Goal: Transaction & Acquisition: Purchase product/service

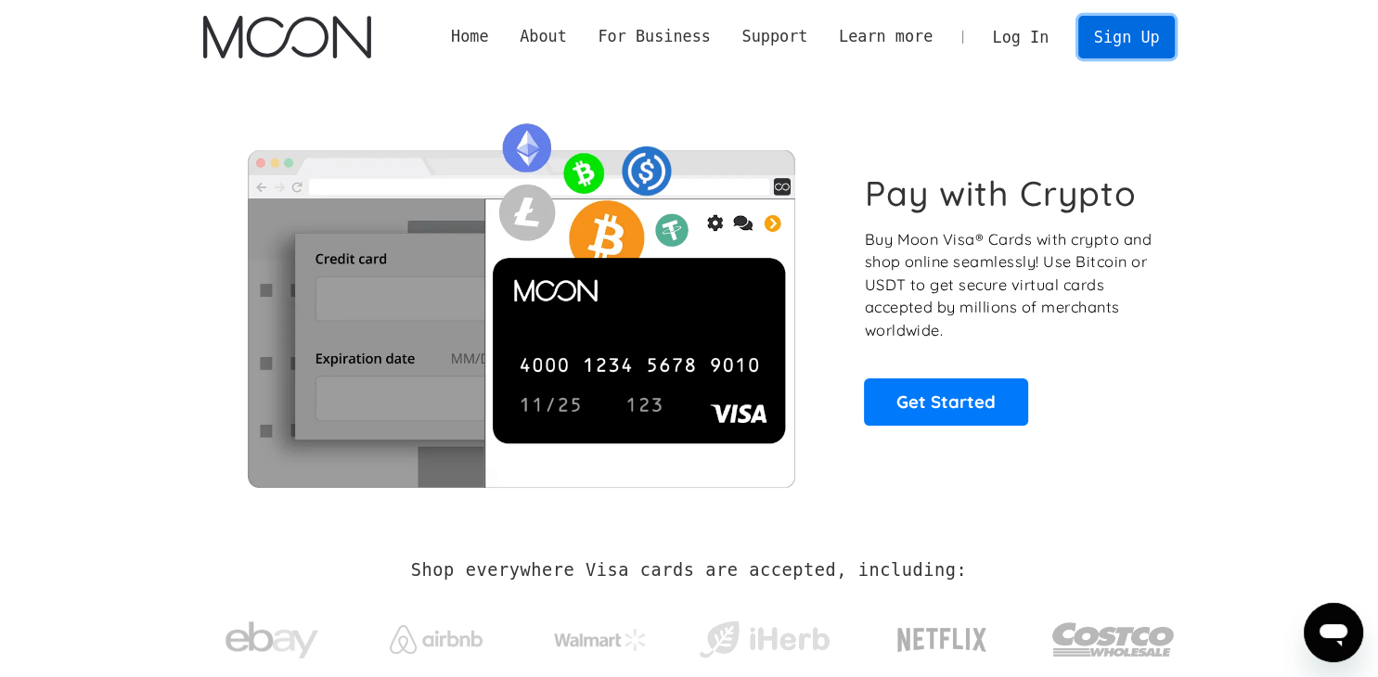
click at [1108, 45] on link "Sign Up" at bounding box center [1126, 37] width 96 height 42
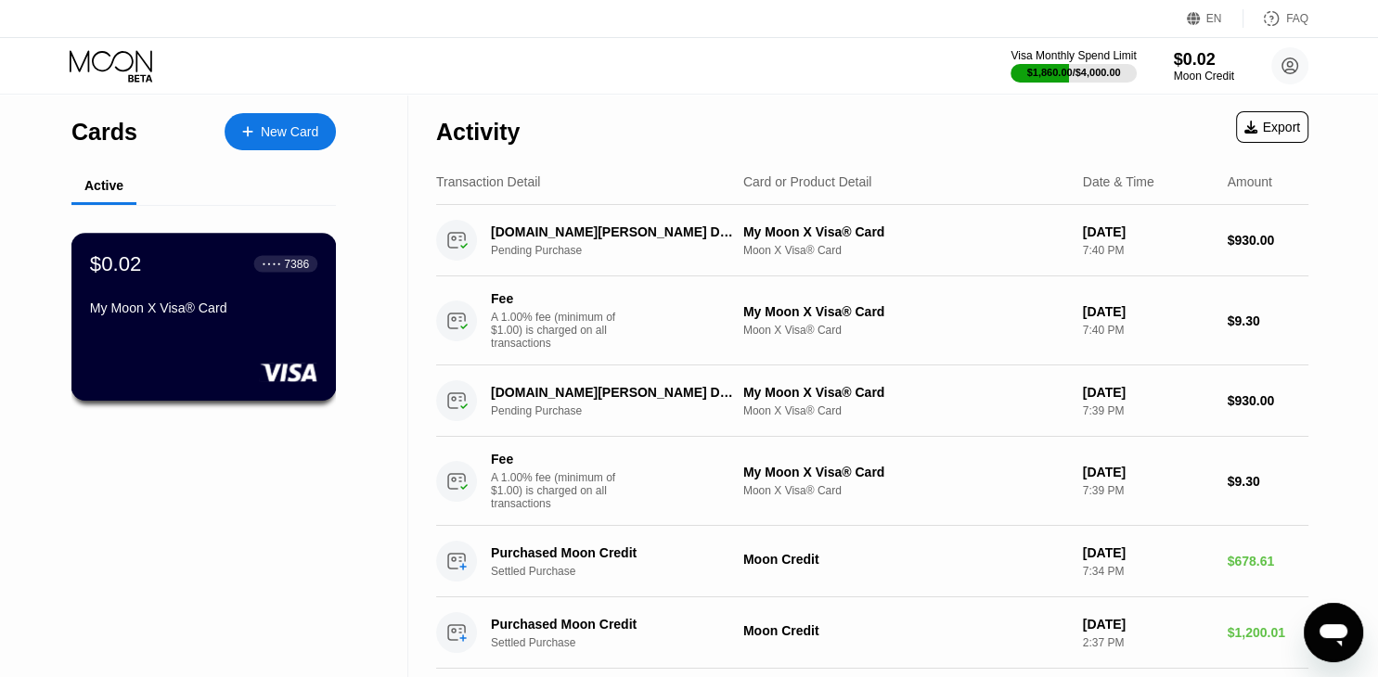
click at [183, 323] on div "My Moon X Visa® Card" at bounding box center [203, 312] width 227 height 22
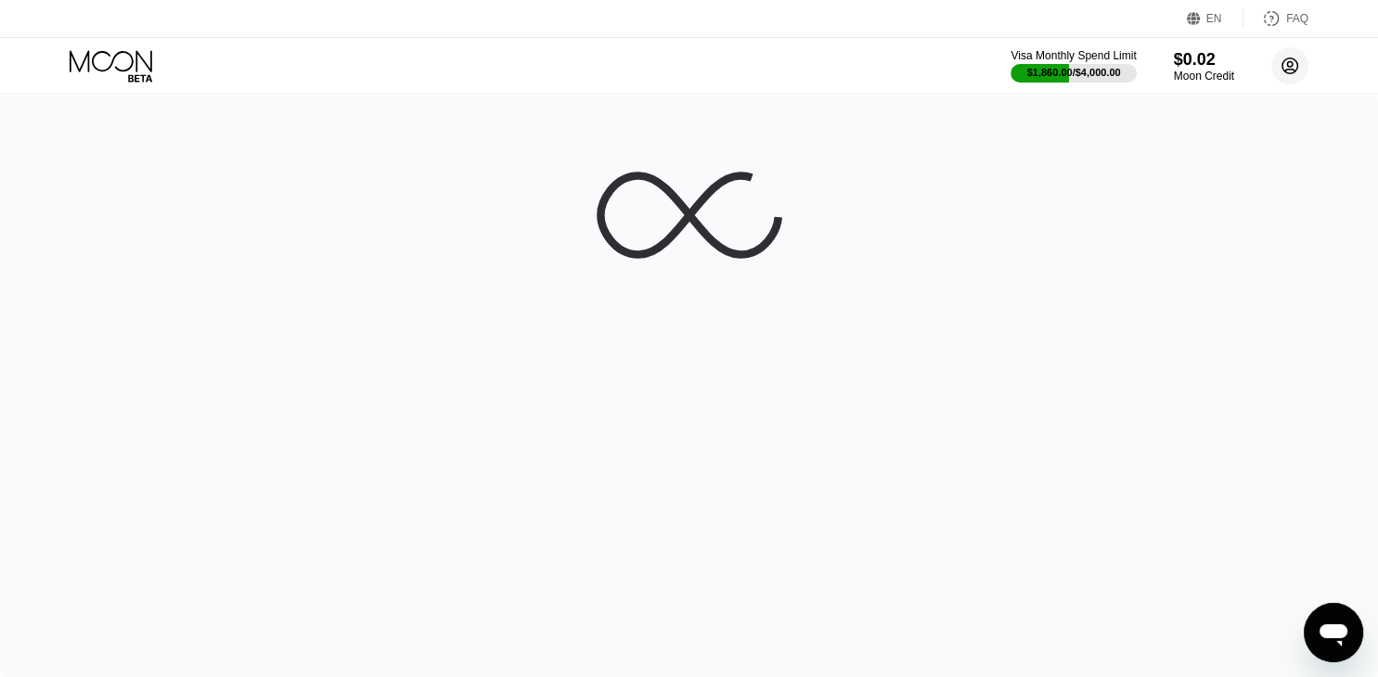
click at [1277, 67] on circle at bounding box center [1289, 65] width 37 height 37
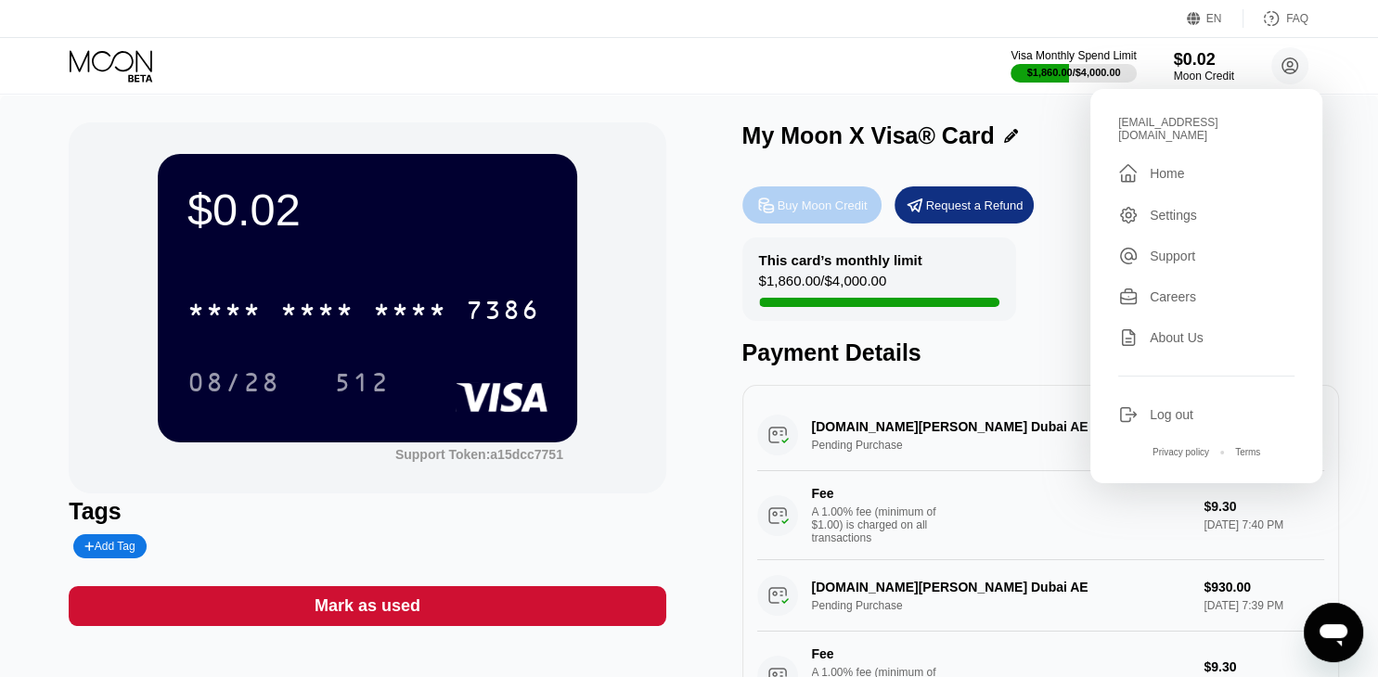
click at [809, 212] on div "Buy Moon Credit" at bounding box center [822, 206] width 90 height 16
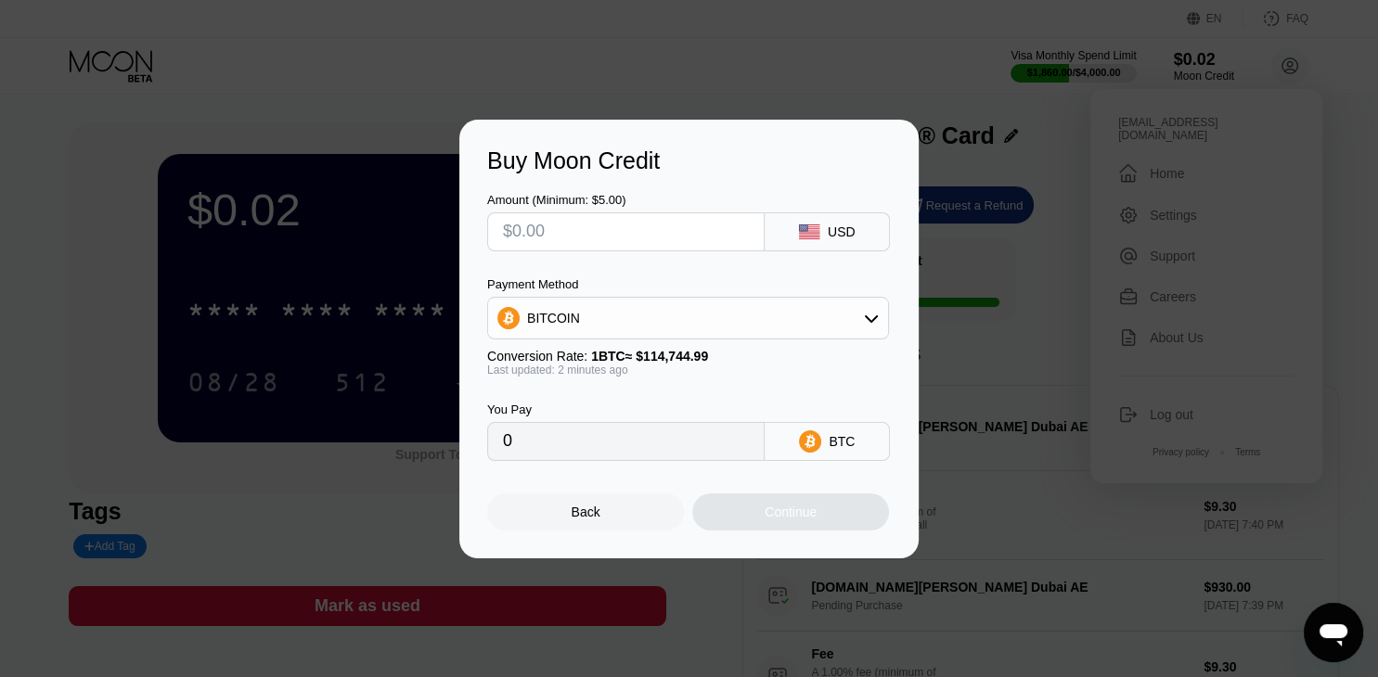
click at [594, 236] on input "text" at bounding box center [626, 231] width 246 height 37
type input "$15"
type input "0.00013073"
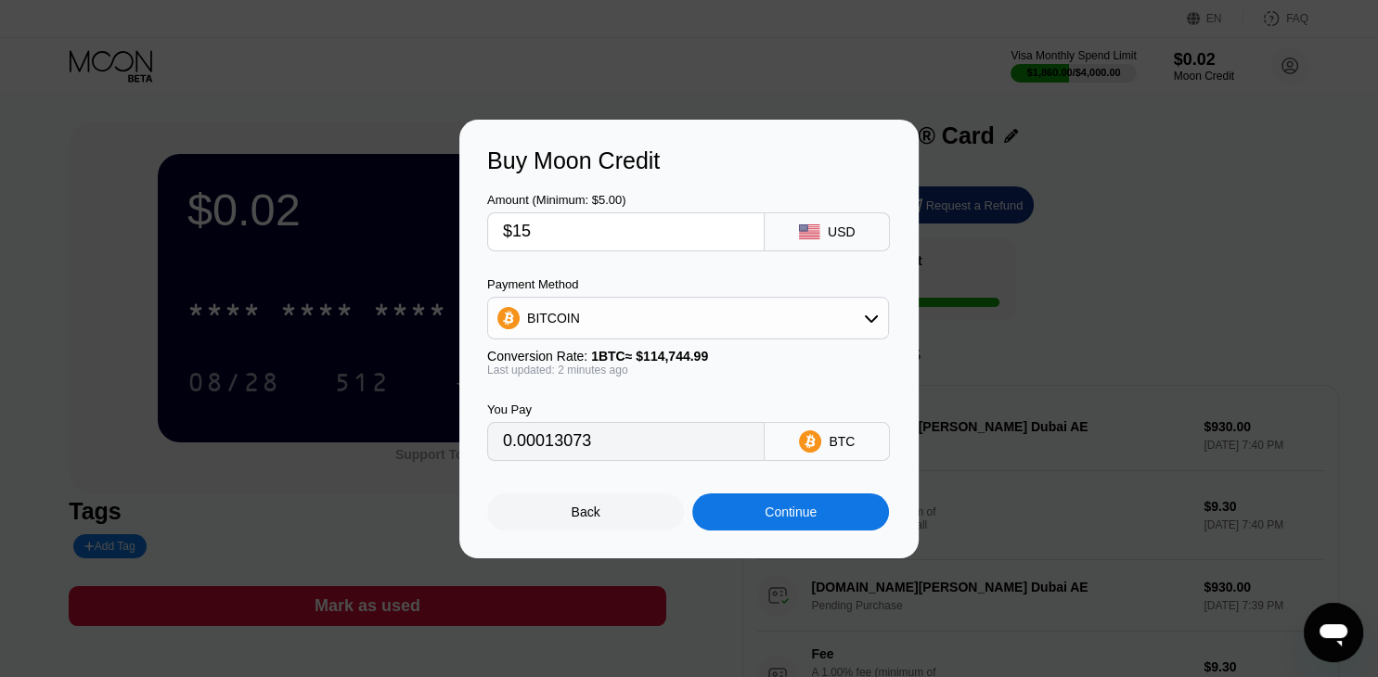
type input "$1"
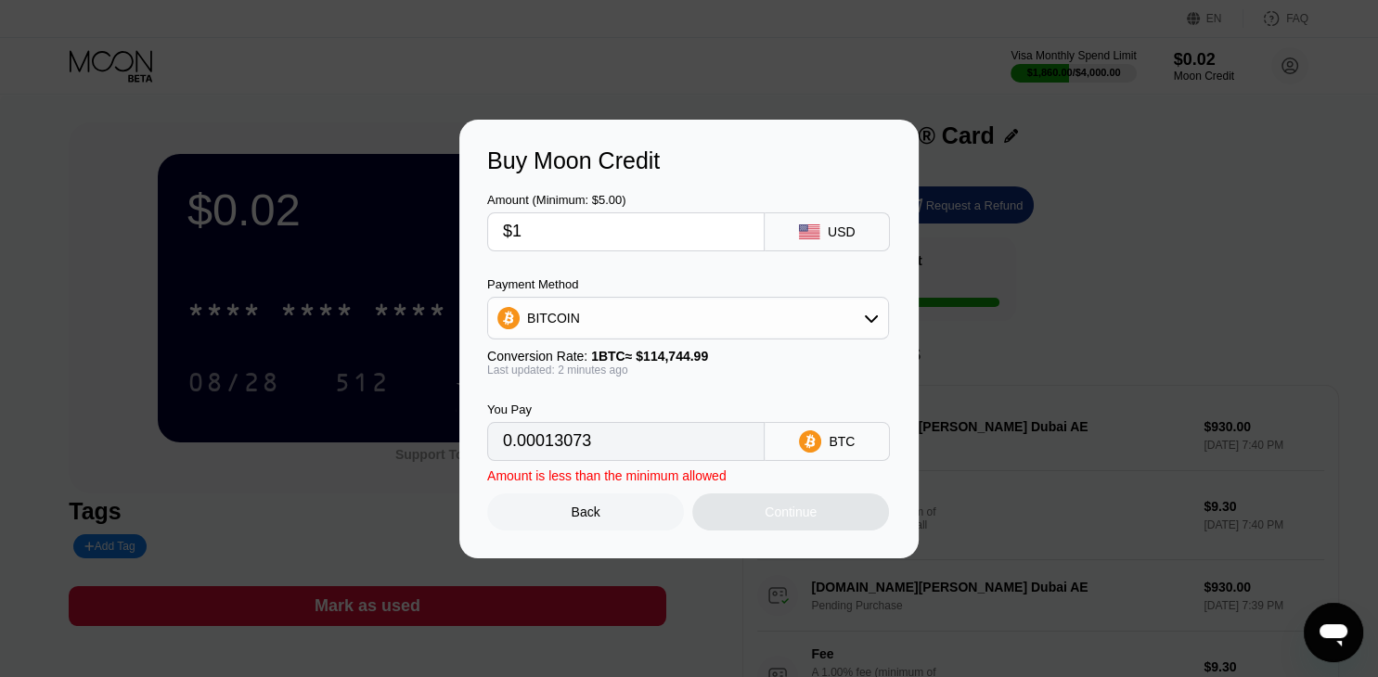
type input "0.00000872"
type input "$18"
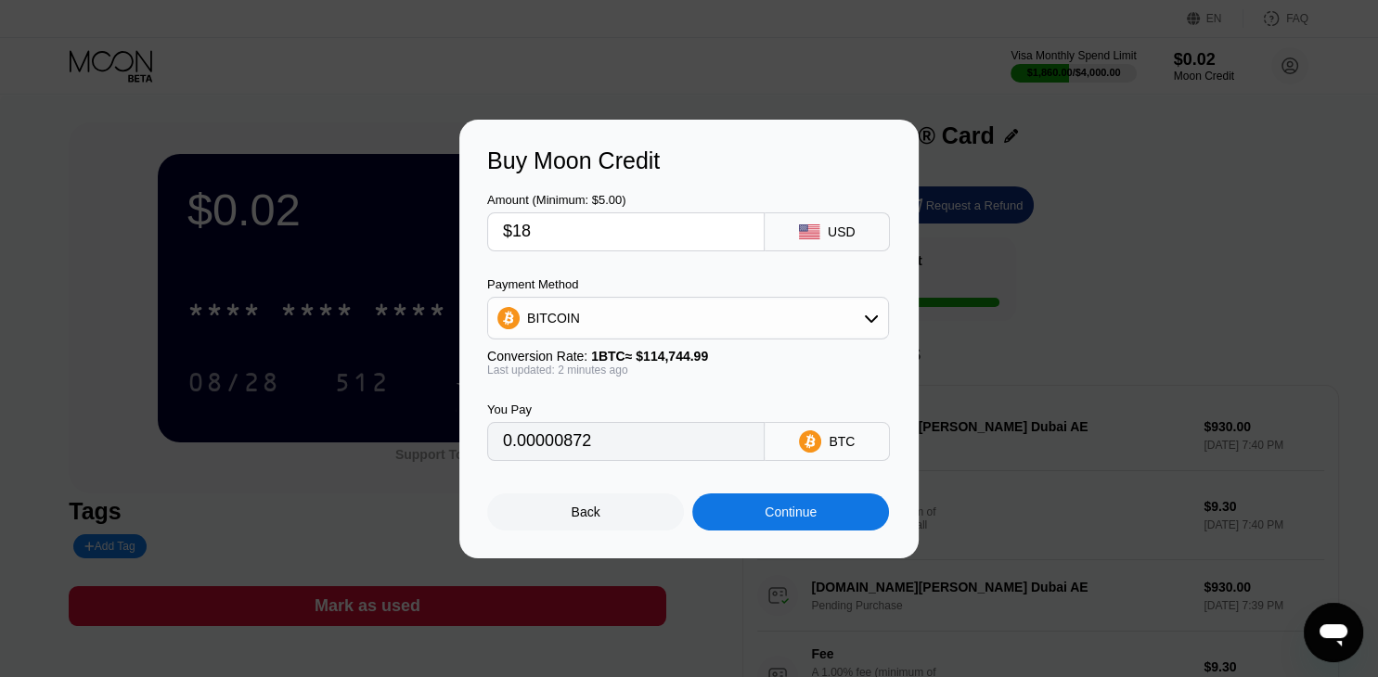
type input "0.00015687"
type input "$187"
type input "0.00162971"
type input "$1878"
type input "0.01636673"
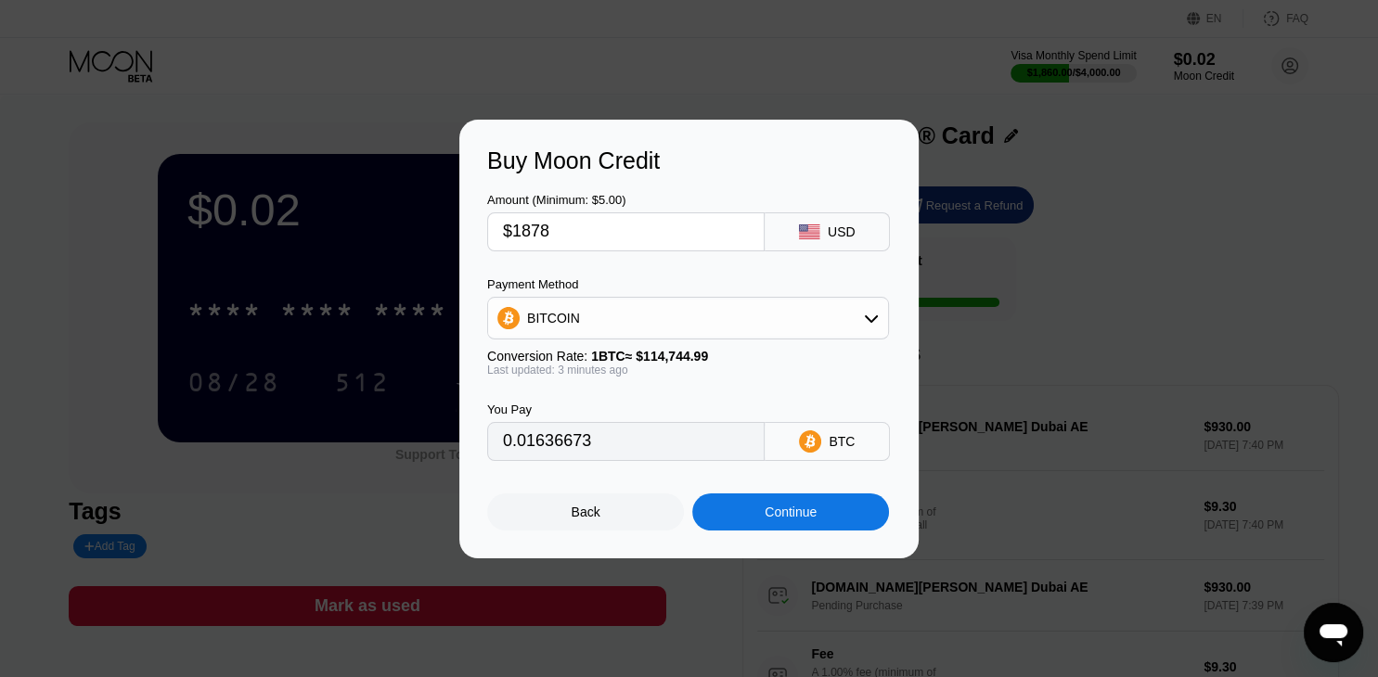
type input "$187"
type input "0.00162971"
type input "$18"
type input "0.00015687"
type input "$1878"
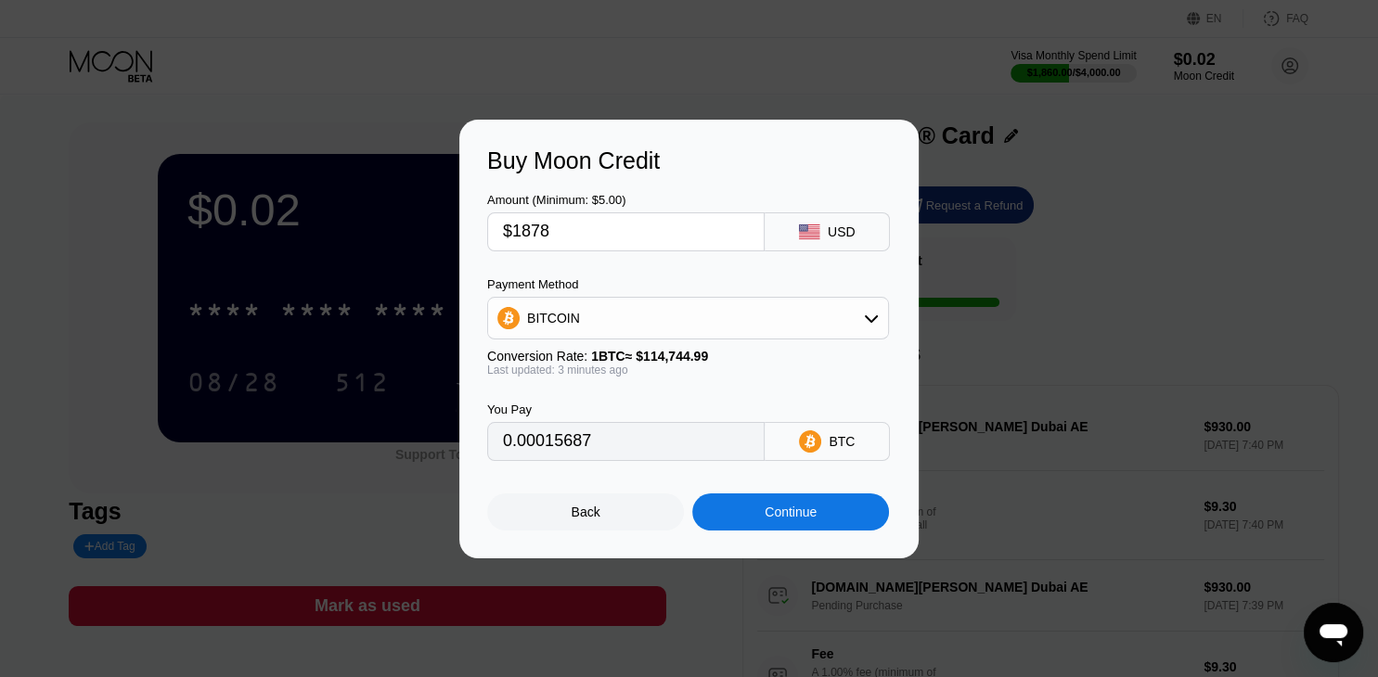
type input "0.01636673"
type input "$1878.6"
type input "0.01637196"
type input "$1878."
type input "0.01636673"
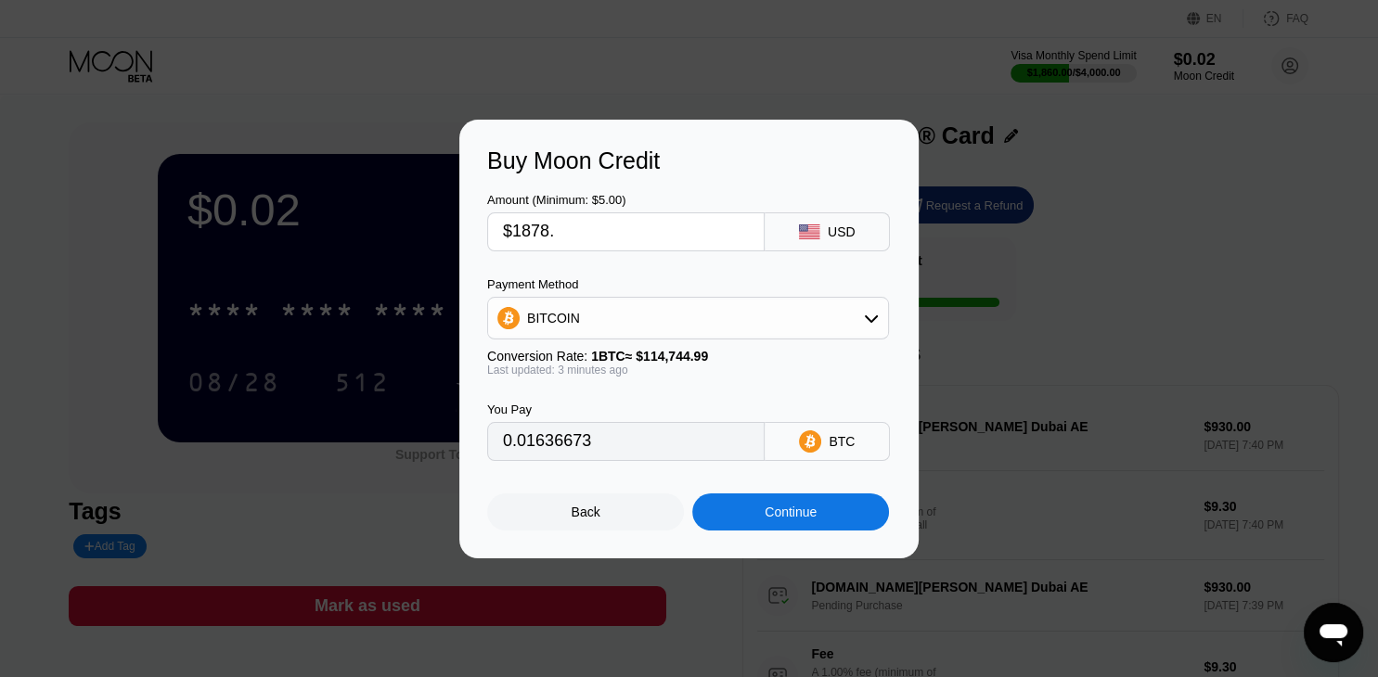
type input "$1878.5"
type input "0.01637109"
type input "$1878.58"
type input "0.01637179"
type input "$1878.58"
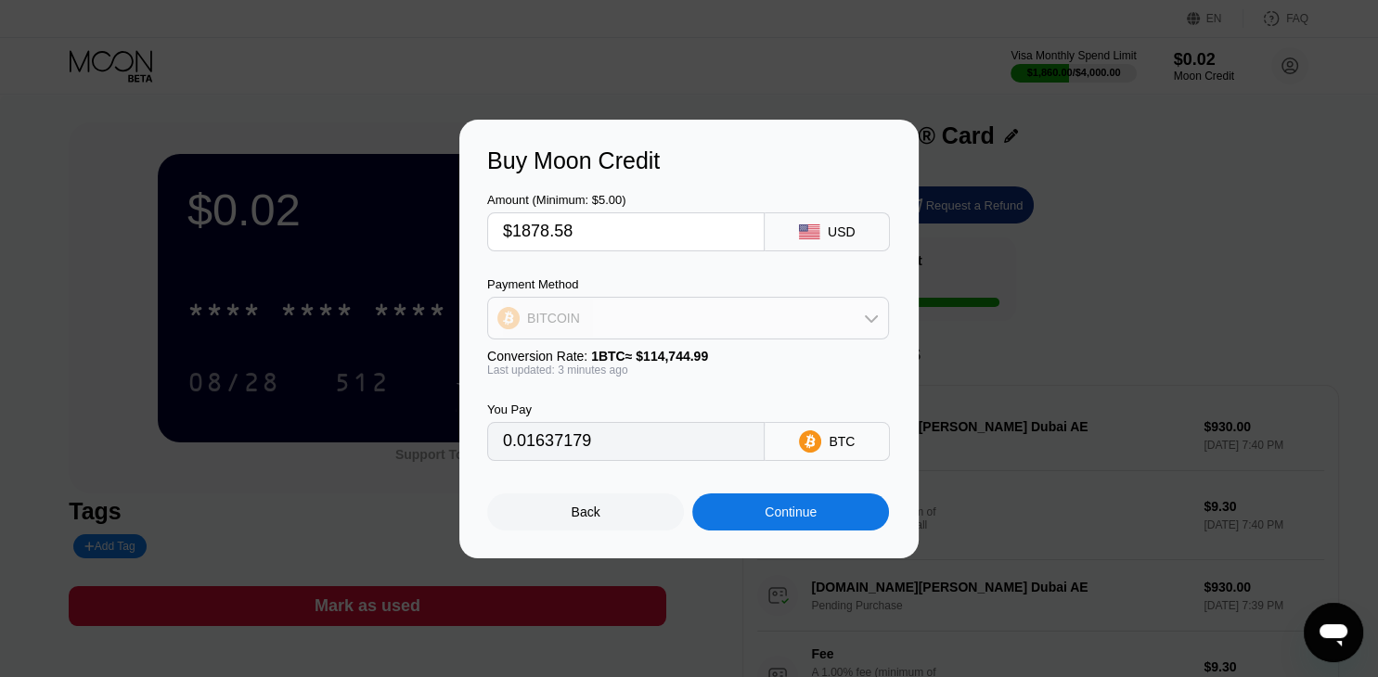
click at [688, 321] on div "BITCOIN" at bounding box center [688, 318] width 400 height 37
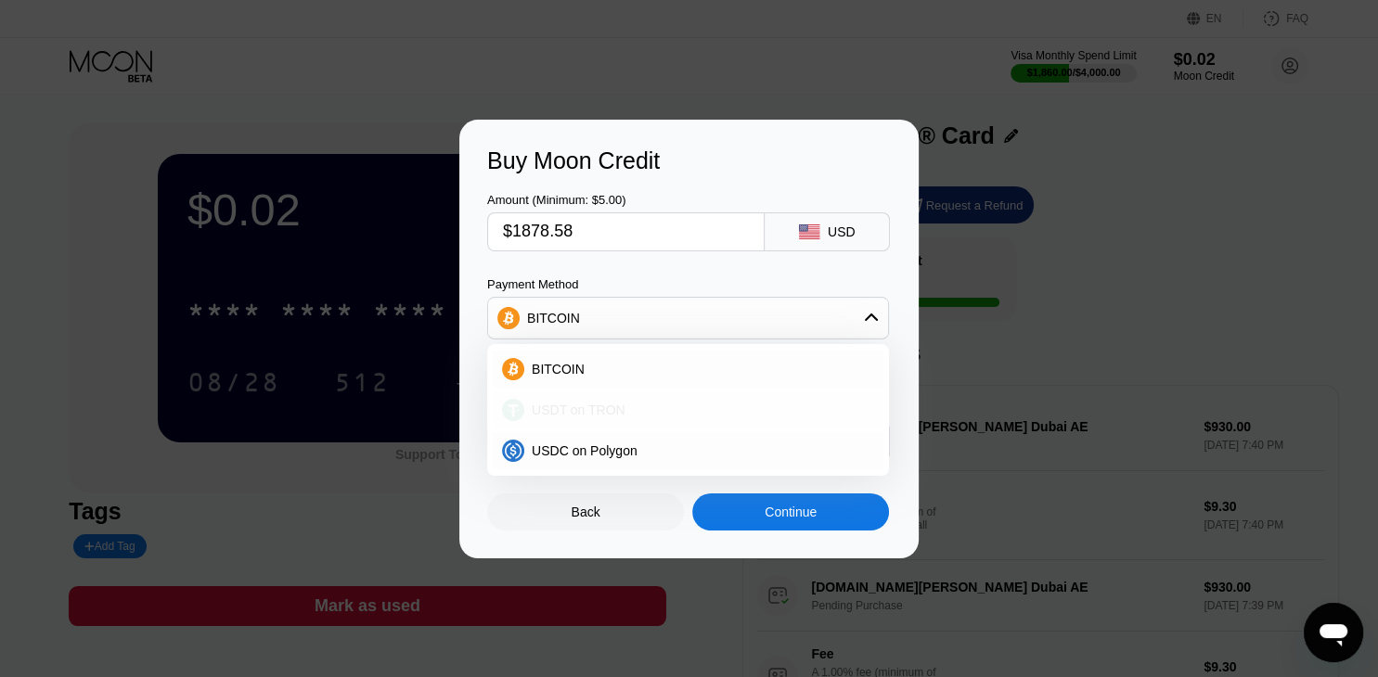
click at [631, 403] on div "USDT on TRON" at bounding box center [699, 410] width 350 height 15
type input "1897.56"
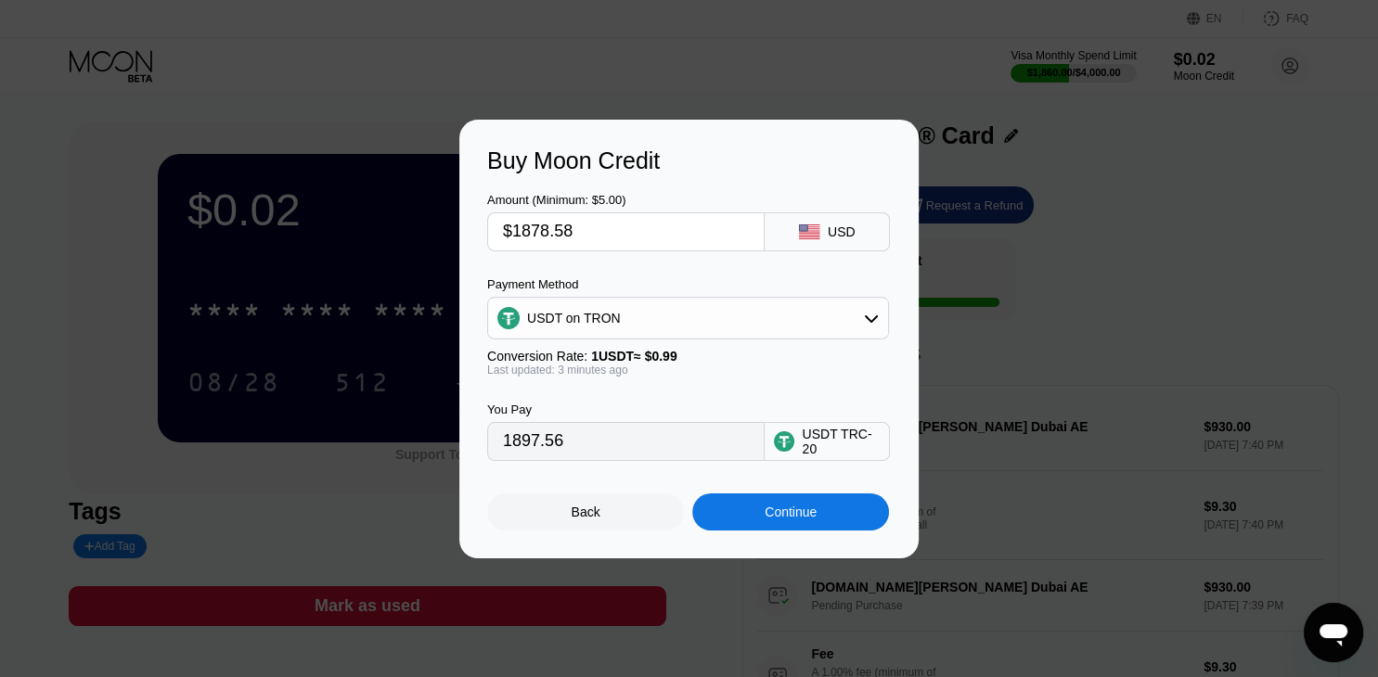
click at [750, 526] on div "Continue" at bounding box center [790, 512] width 197 height 37
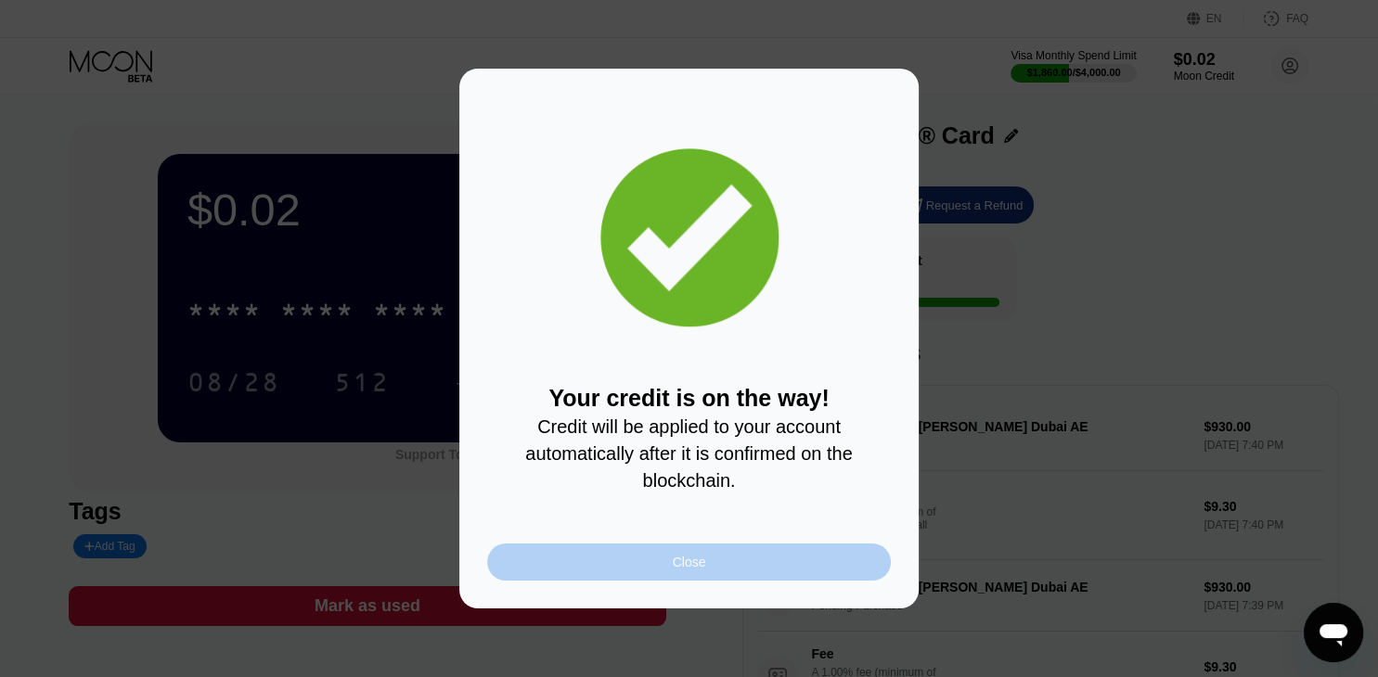
click at [633, 577] on div "Close" at bounding box center [689, 562] width 404 height 37
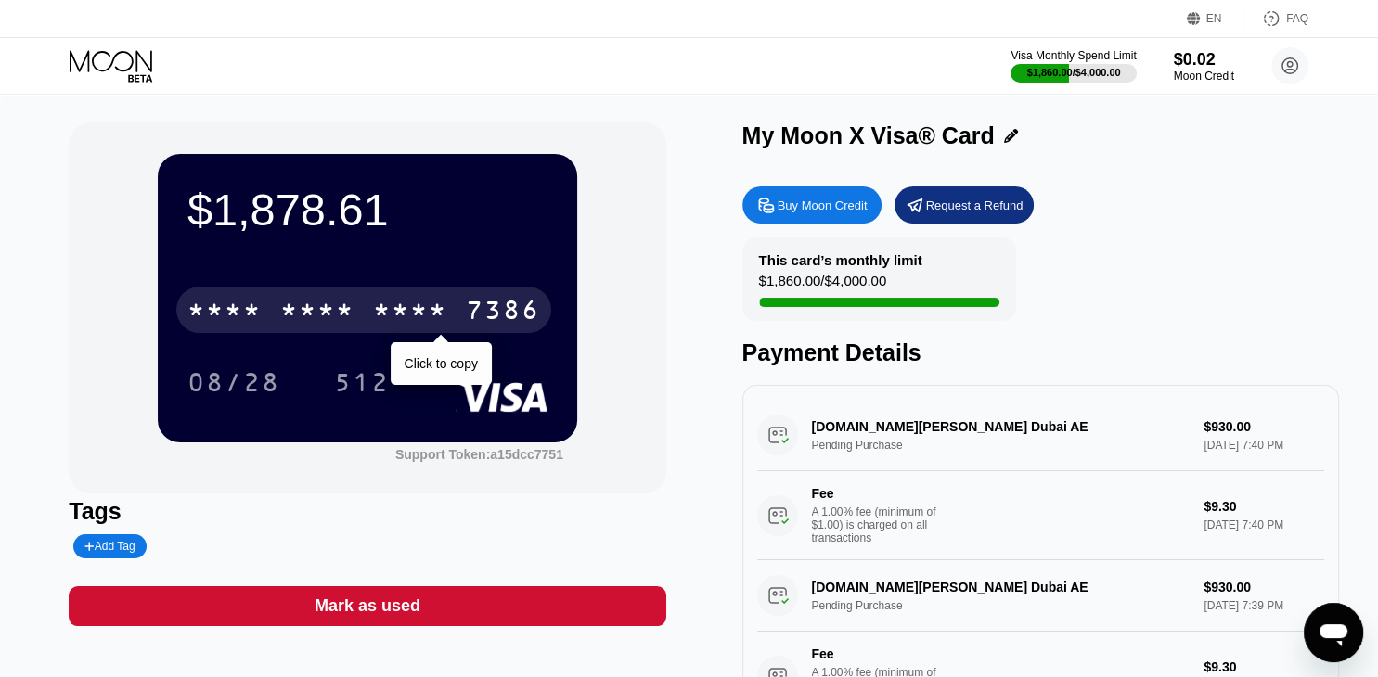
click at [331, 320] on div "* * * *" at bounding box center [317, 313] width 74 height 30
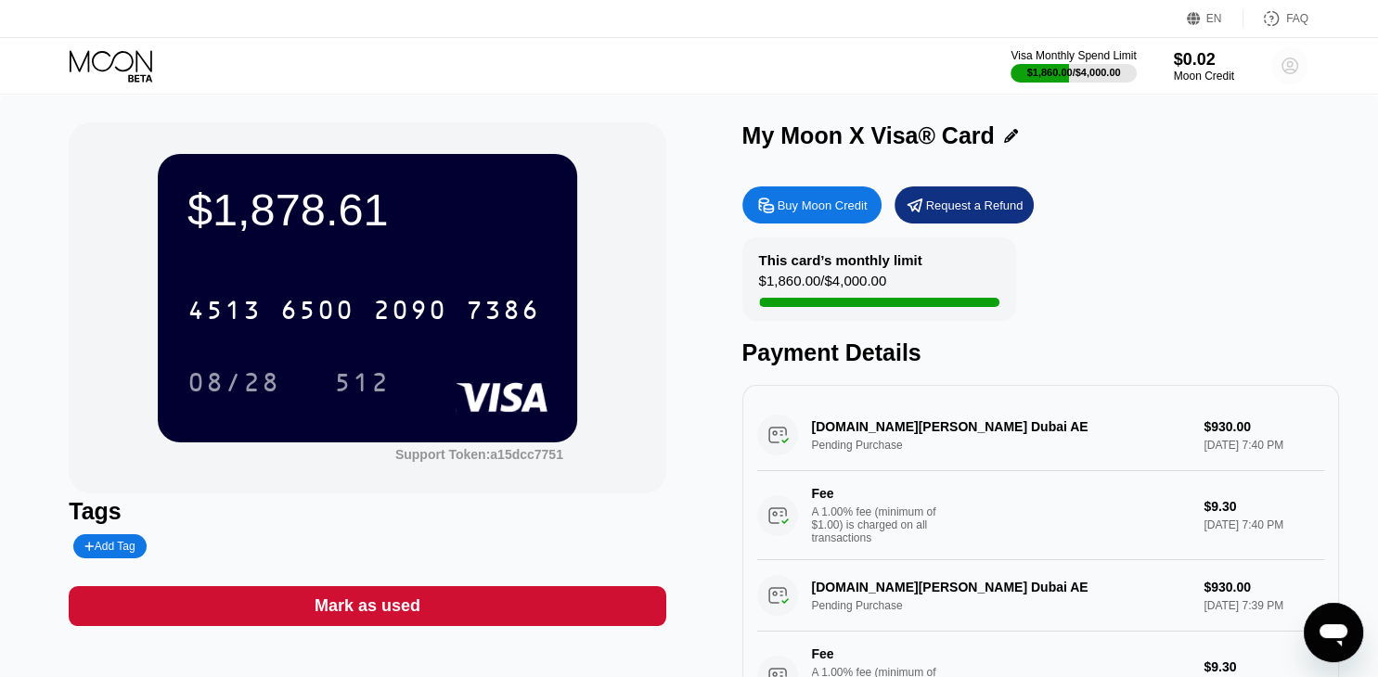
click at [1297, 72] on circle at bounding box center [1289, 65] width 37 height 37
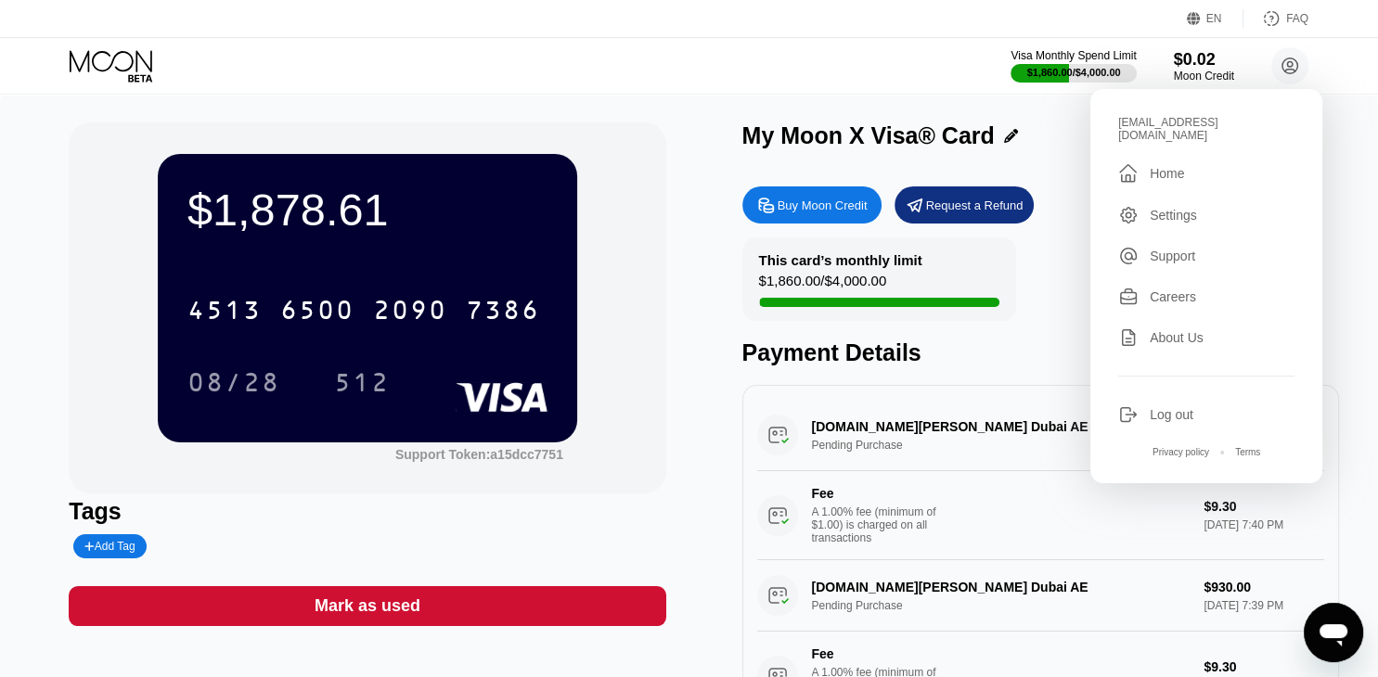
click at [1169, 407] on div "Log out" at bounding box center [1171, 414] width 44 height 15
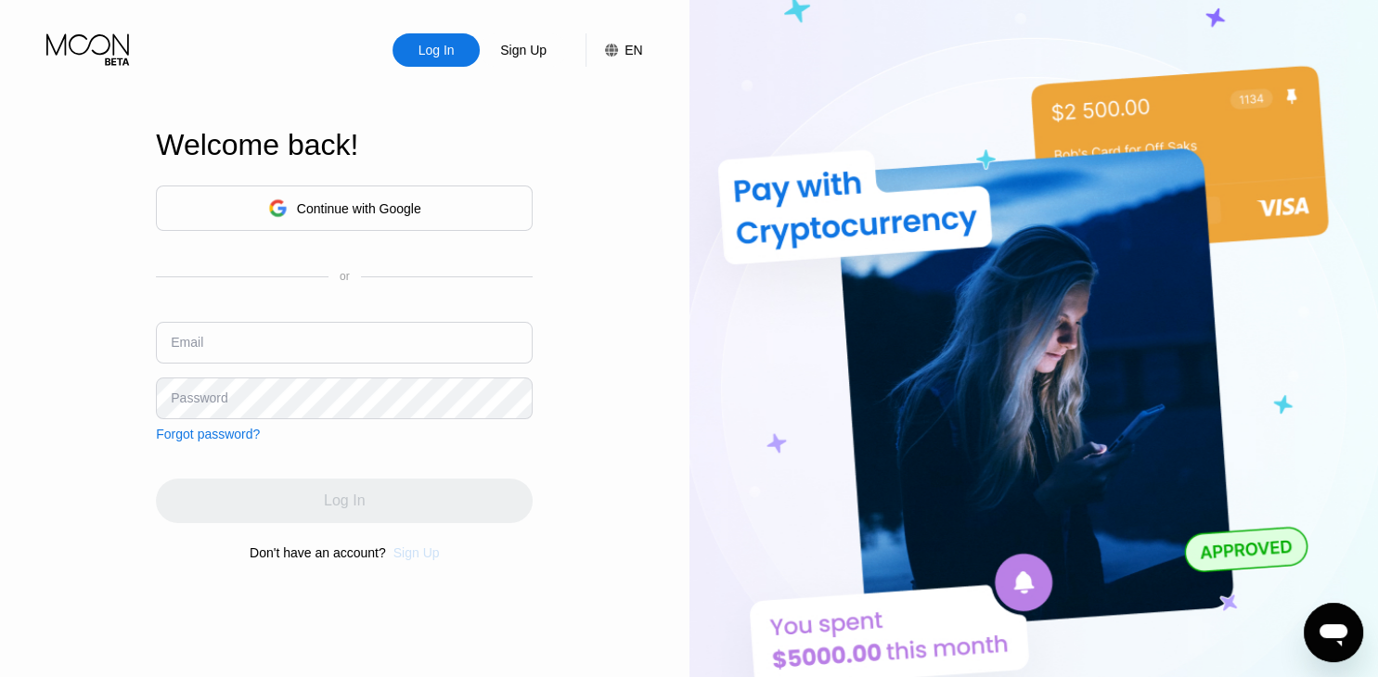
click at [425, 558] on div "Sign Up" at bounding box center [416, 552] width 46 height 15
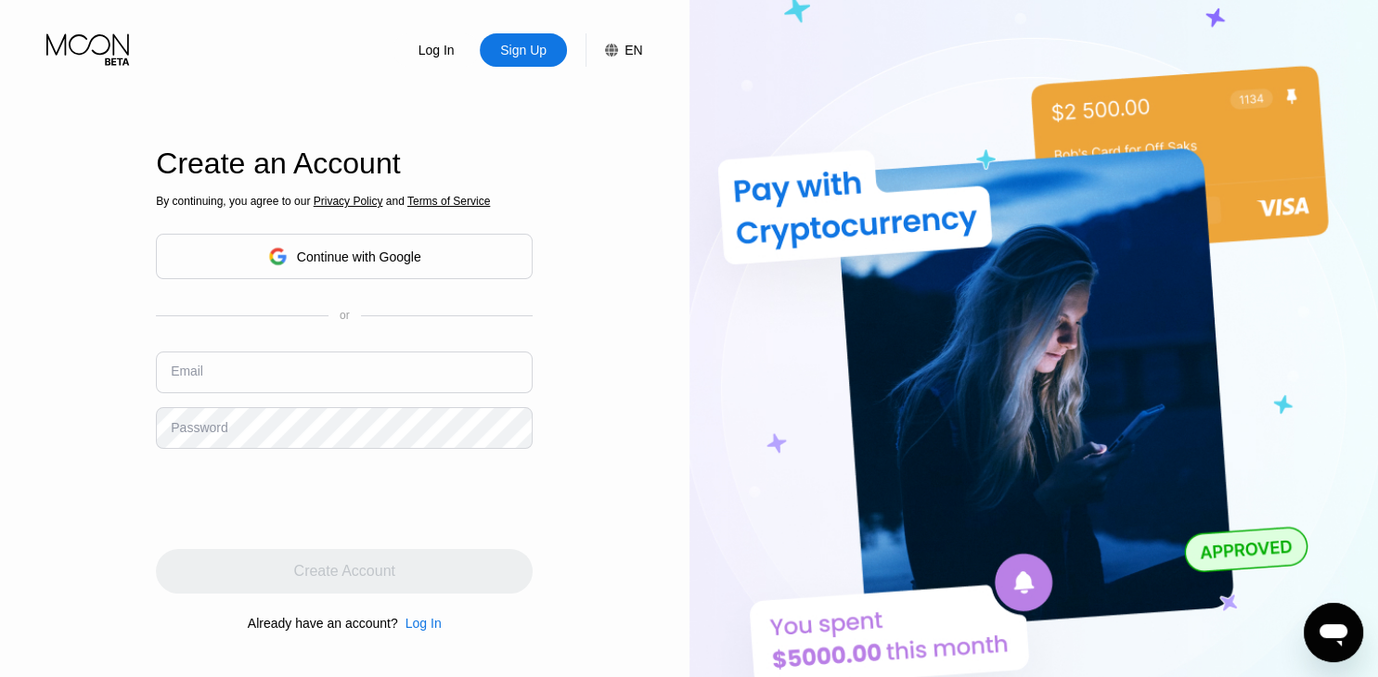
click at [301, 391] on input "text" at bounding box center [344, 373] width 377 height 42
paste input "[EMAIL_ADDRESS][DOMAIN_NAME]"
type input "[EMAIL_ADDRESS][DOMAIN_NAME]"
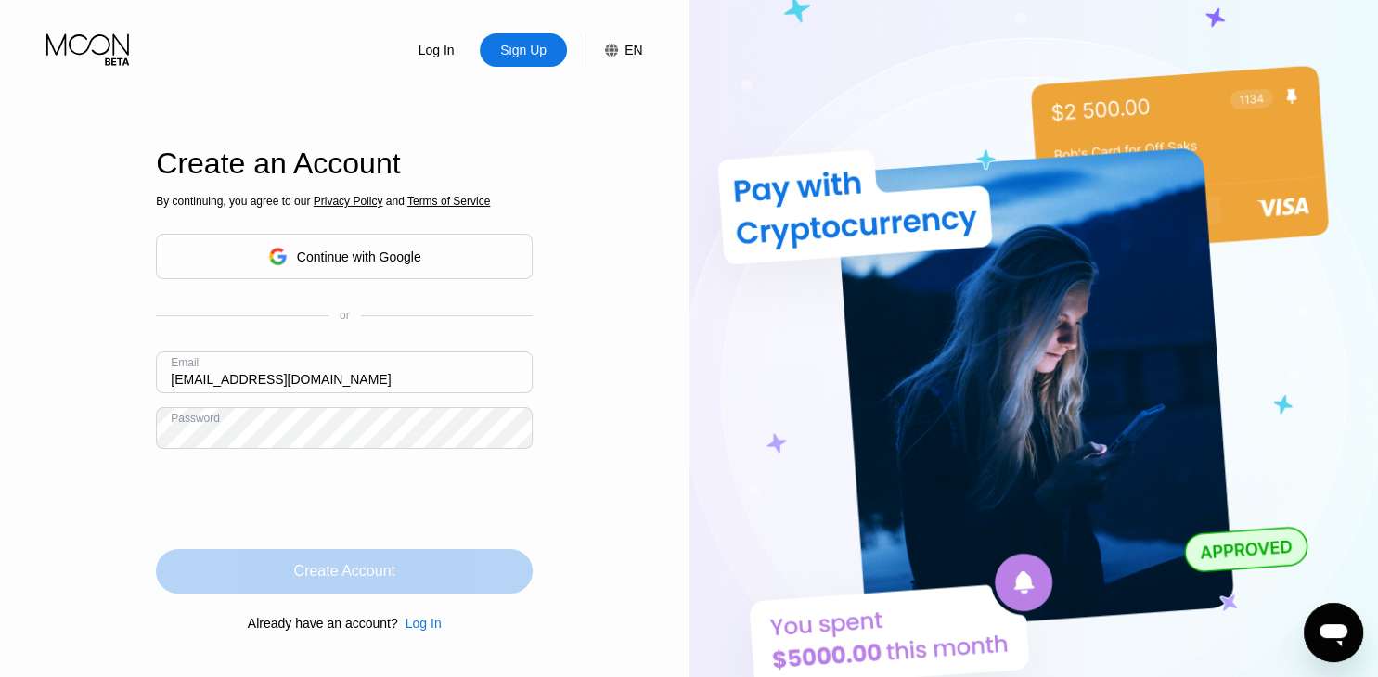
click at [350, 586] on div "Create Account" at bounding box center [344, 571] width 377 height 45
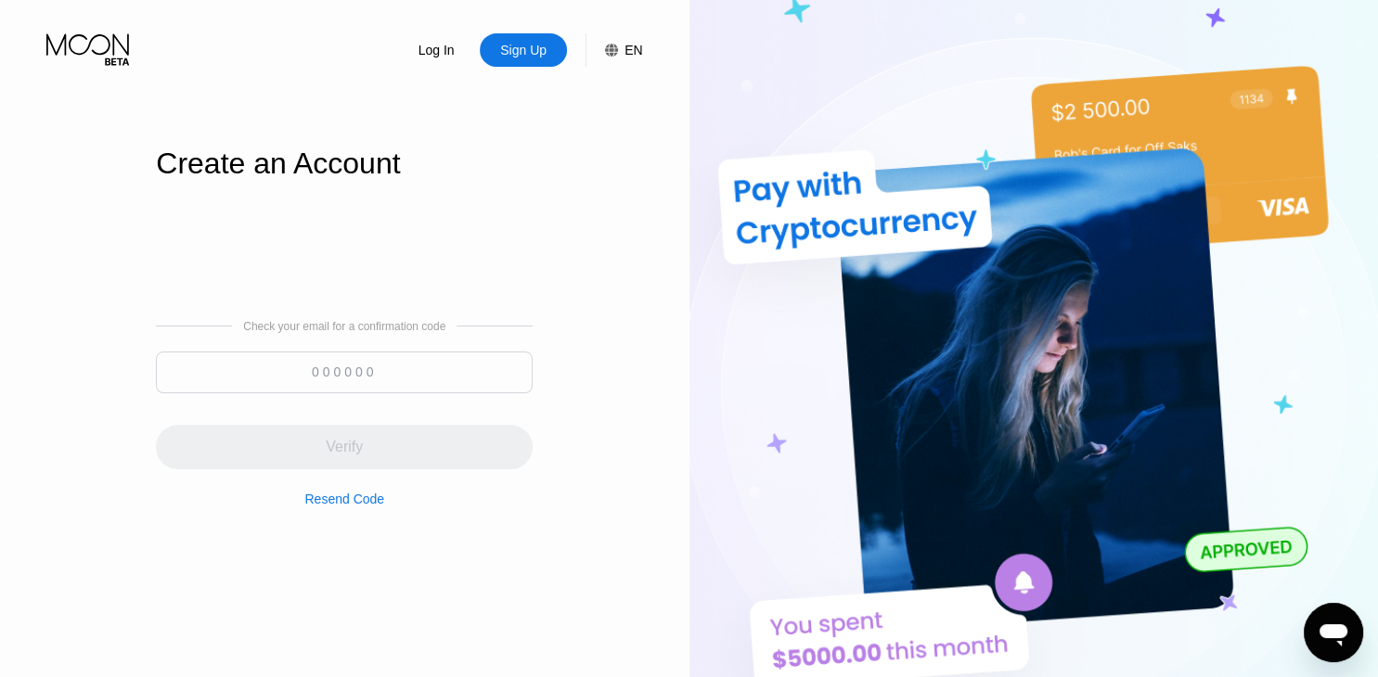
click at [350, 387] on input at bounding box center [344, 373] width 377 height 42
paste input "804573"
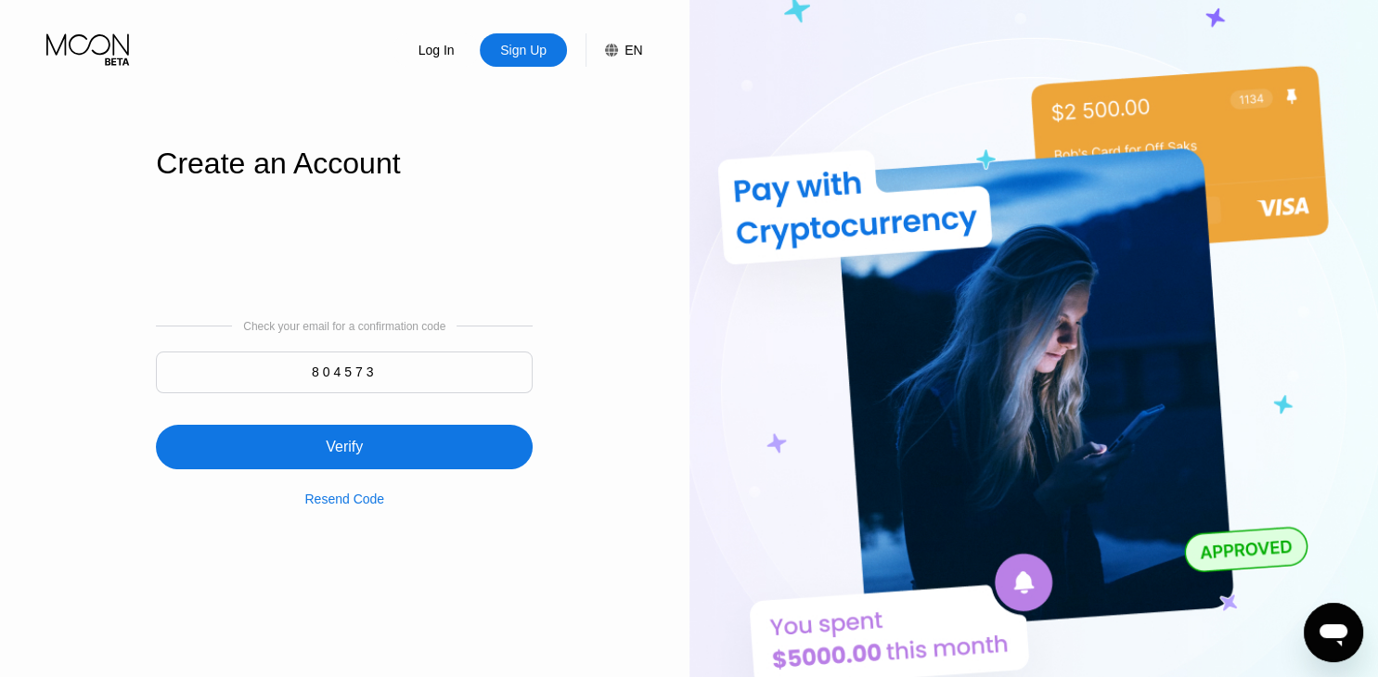
type input "804573"
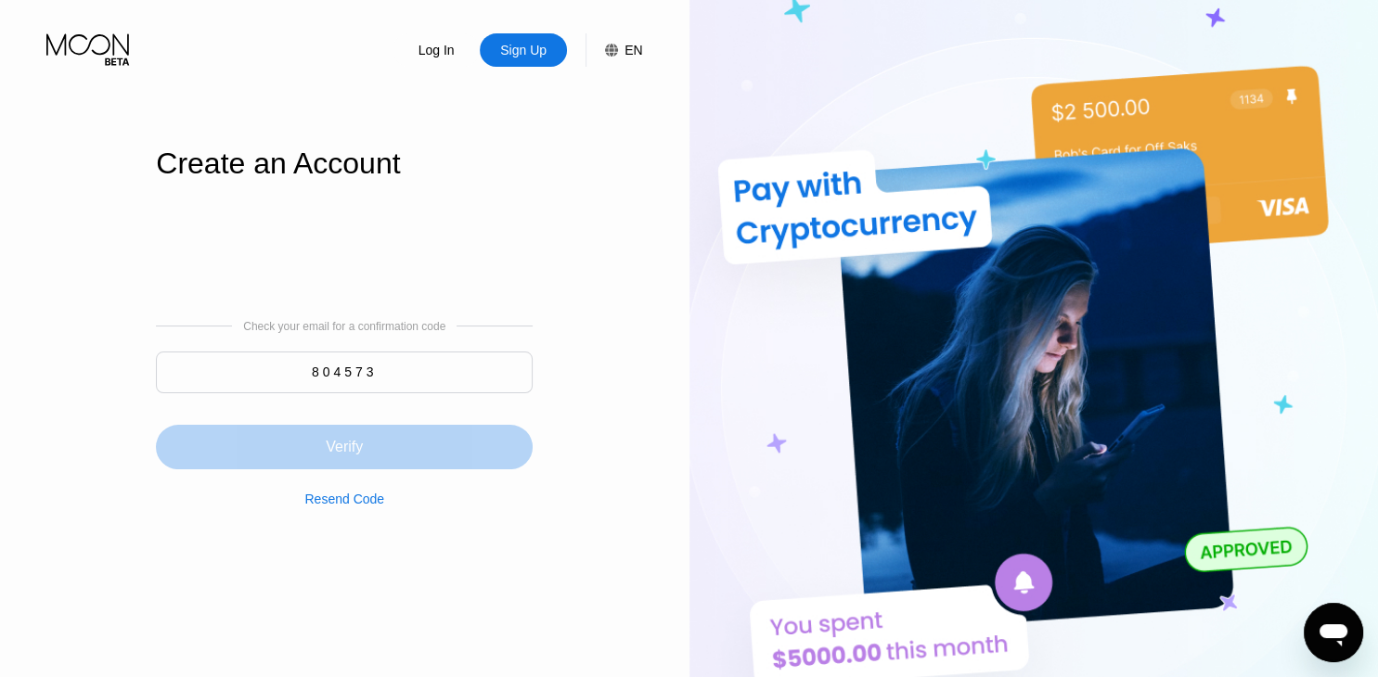
click at [328, 436] on div "Verify" at bounding box center [344, 447] width 377 height 45
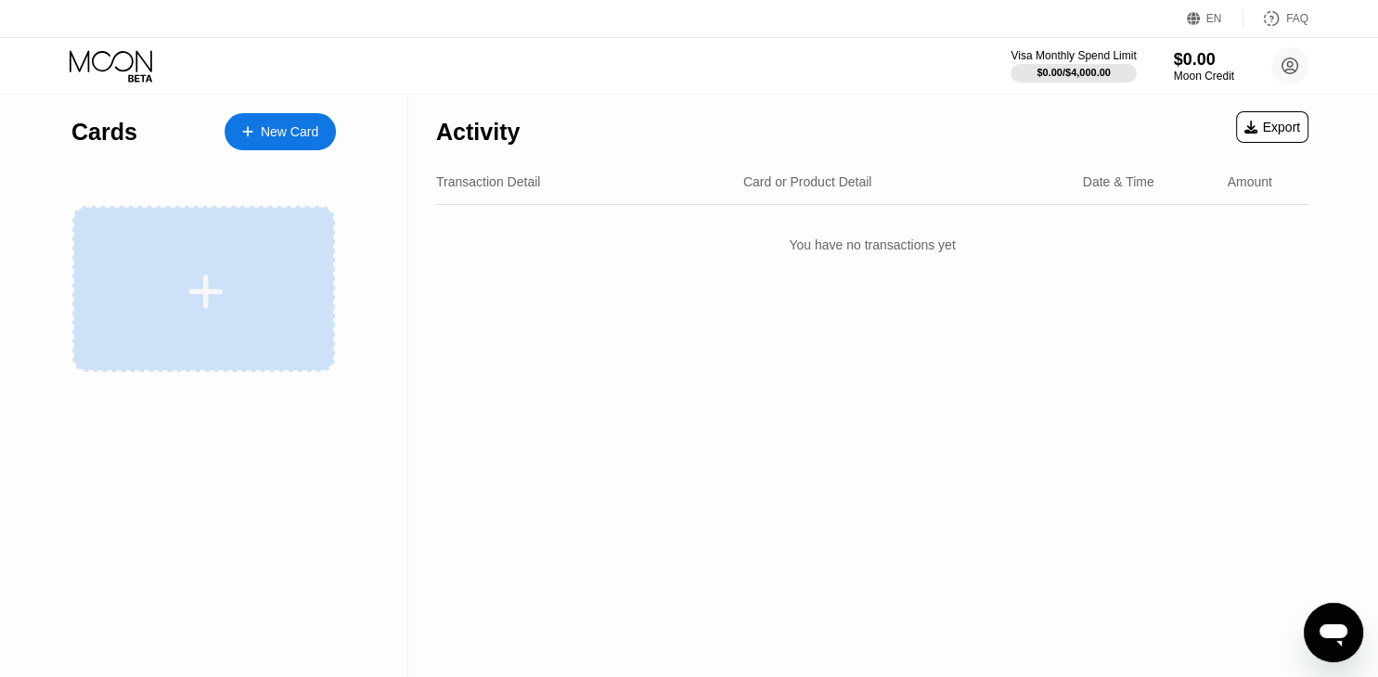
click at [223, 331] on div at bounding box center [203, 289] width 263 height 166
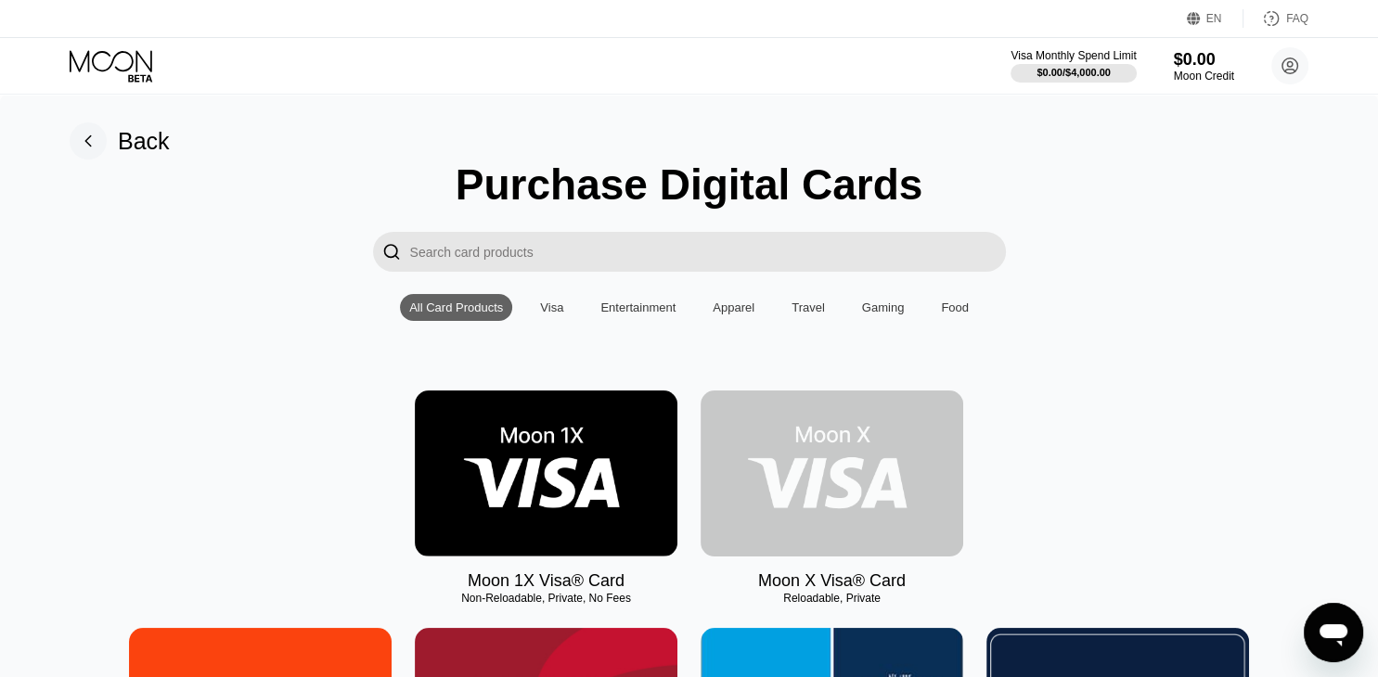
click at [840, 481] on img at bounding box center [831, 474] width 263 height 166
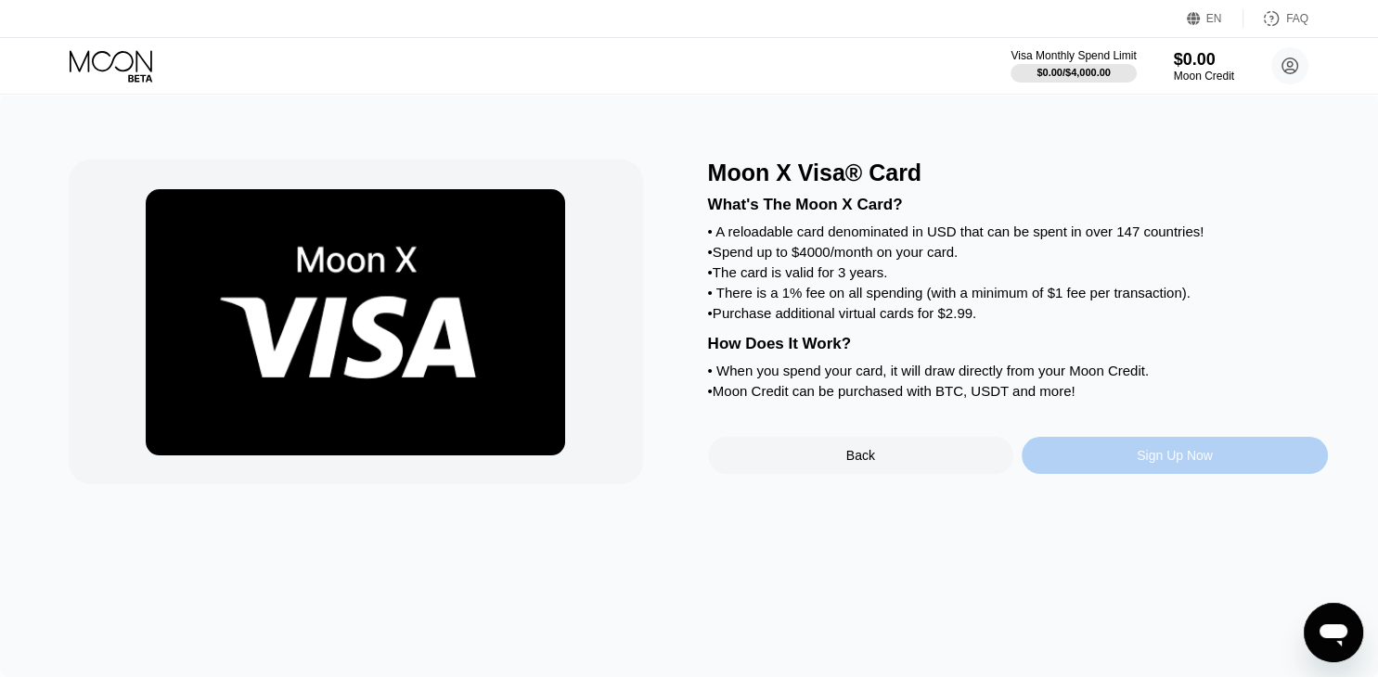
click at [1117, 474] on div "Sign Up Now" at bounding box center [1174, 455] width 306 height 37
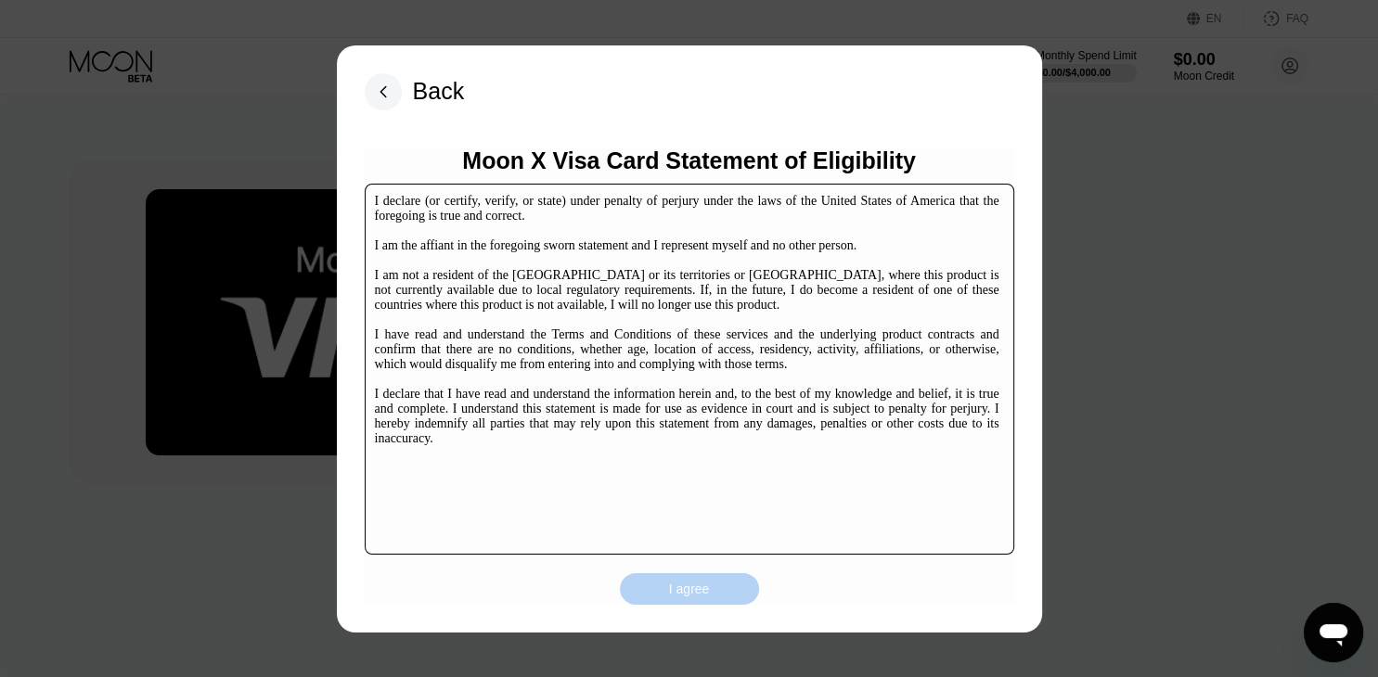
click at [693, 601] on div "I agree" at bounding box center [689, 589] width 139 height 32
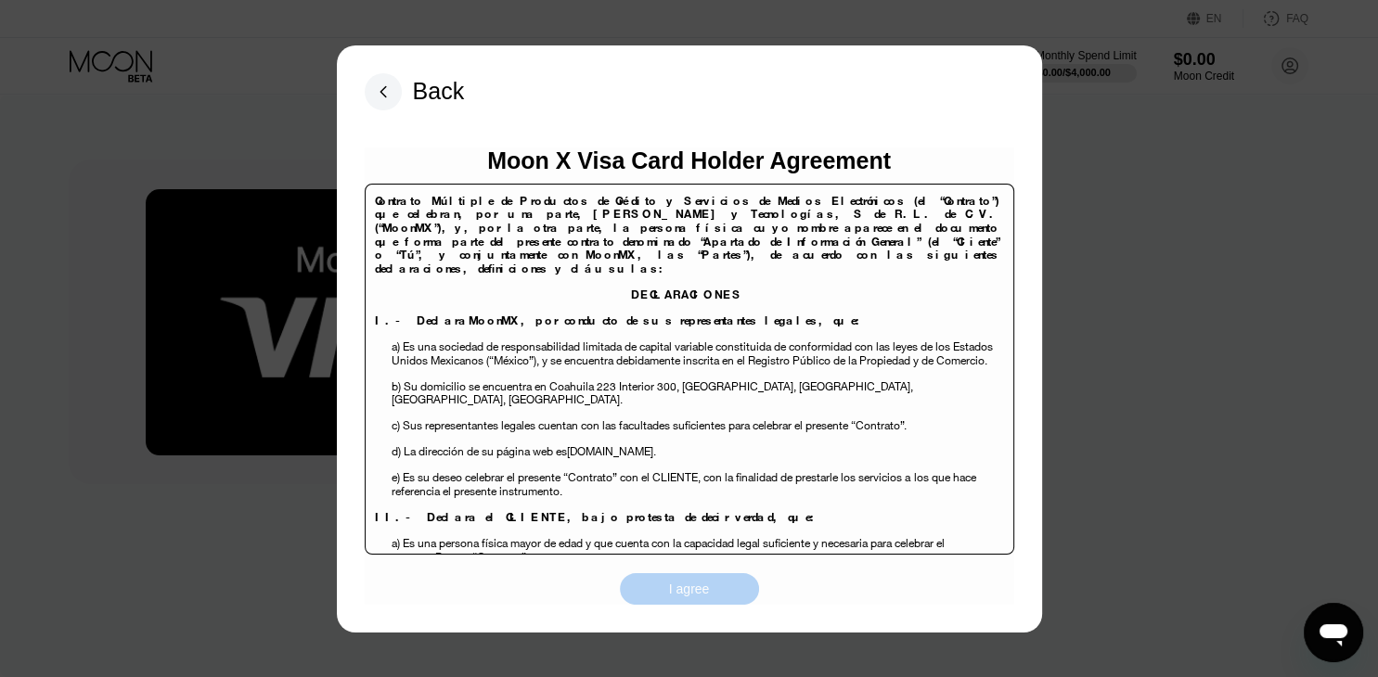
click at [693, 601] on div "I agree" at bounding box center [689, 589] width 139 height 32
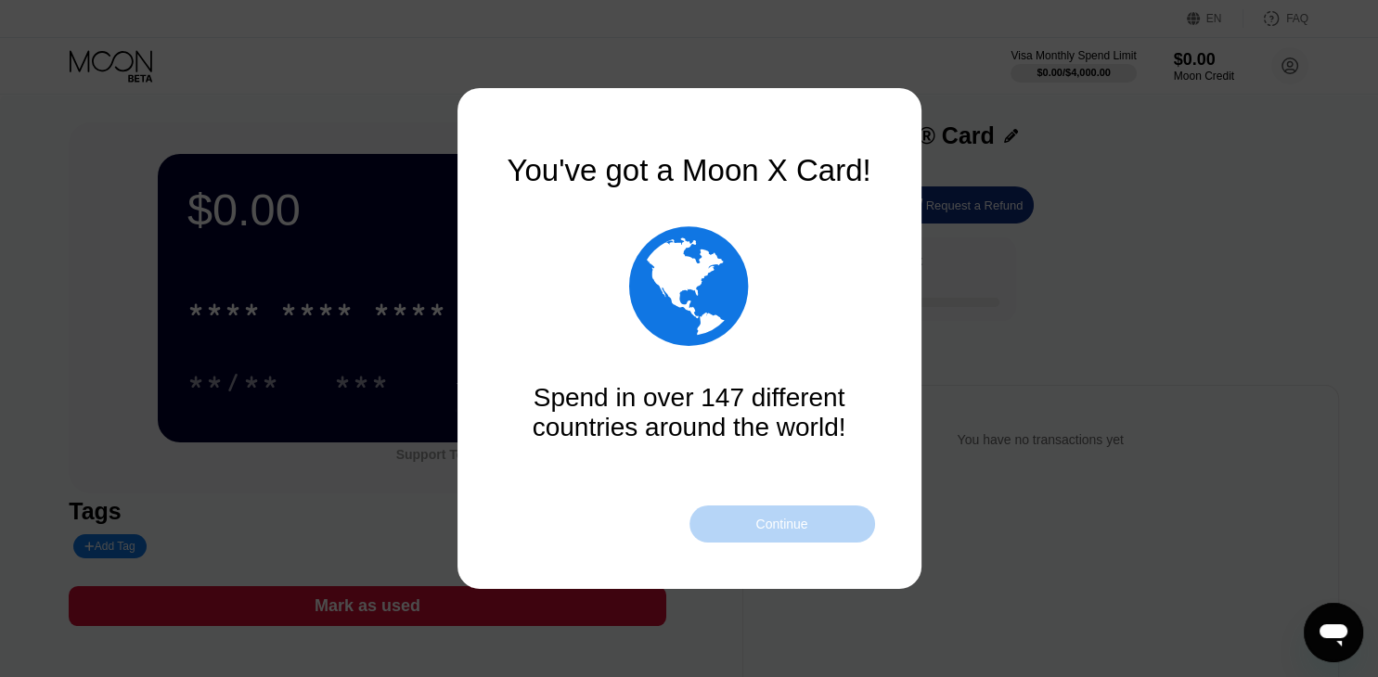
click at [728, 521] on div "Continue" at bounding box center [782, 524] width 186 height 37
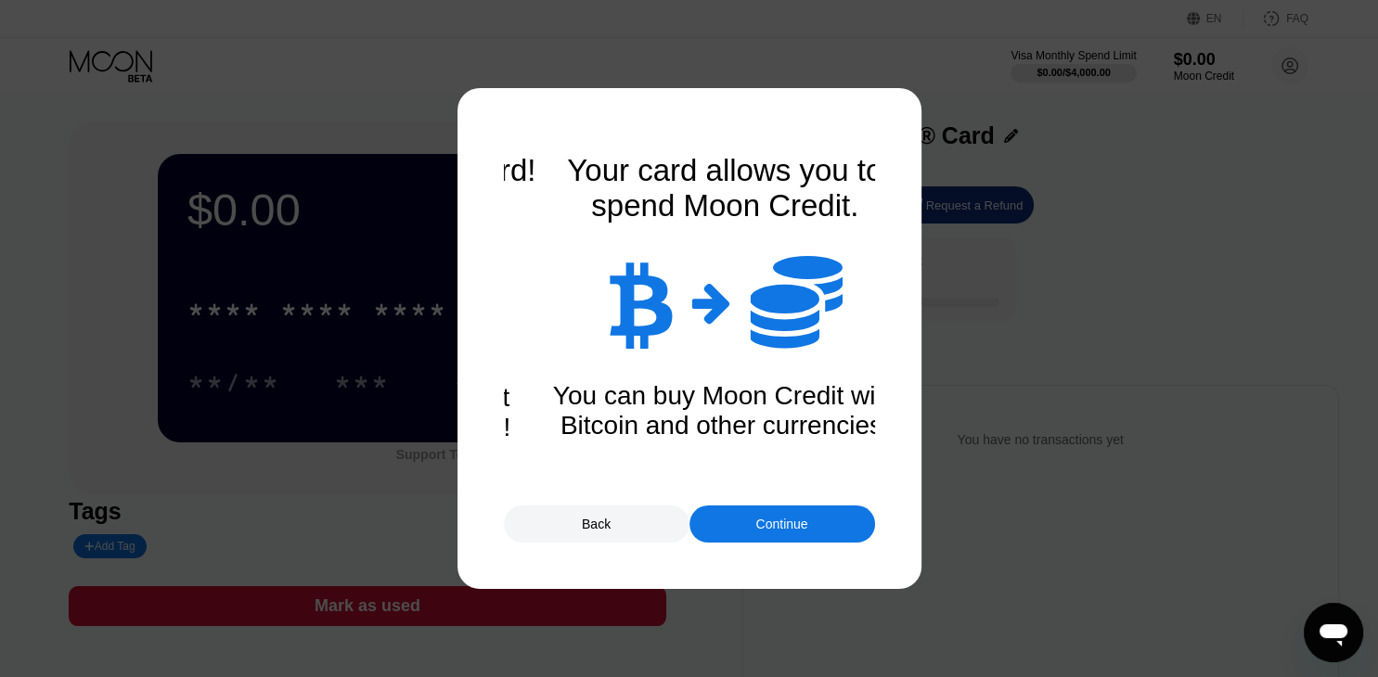
click at [728, 521] on div "Continue" at bounding box center [782, 524] width 186 height 37
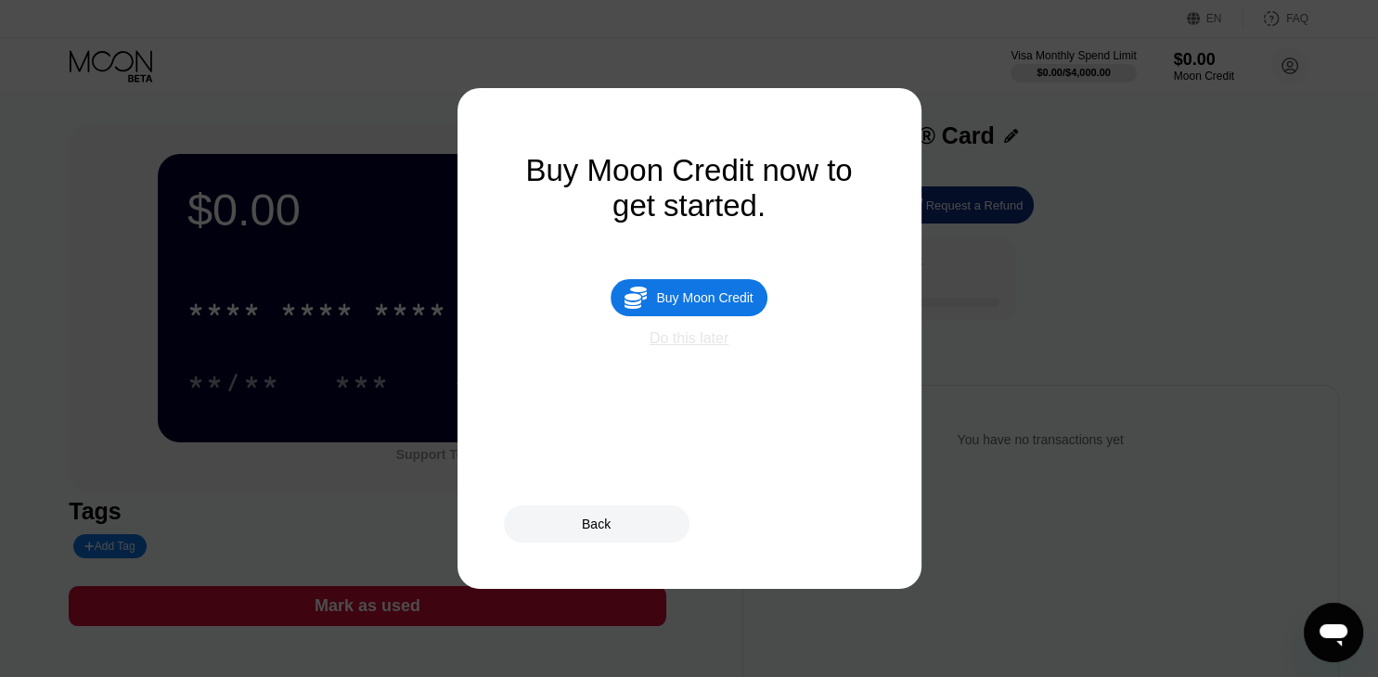
click at [686, 347] on div "Do this later" at bounding box center [688, 338] width 79 height 17
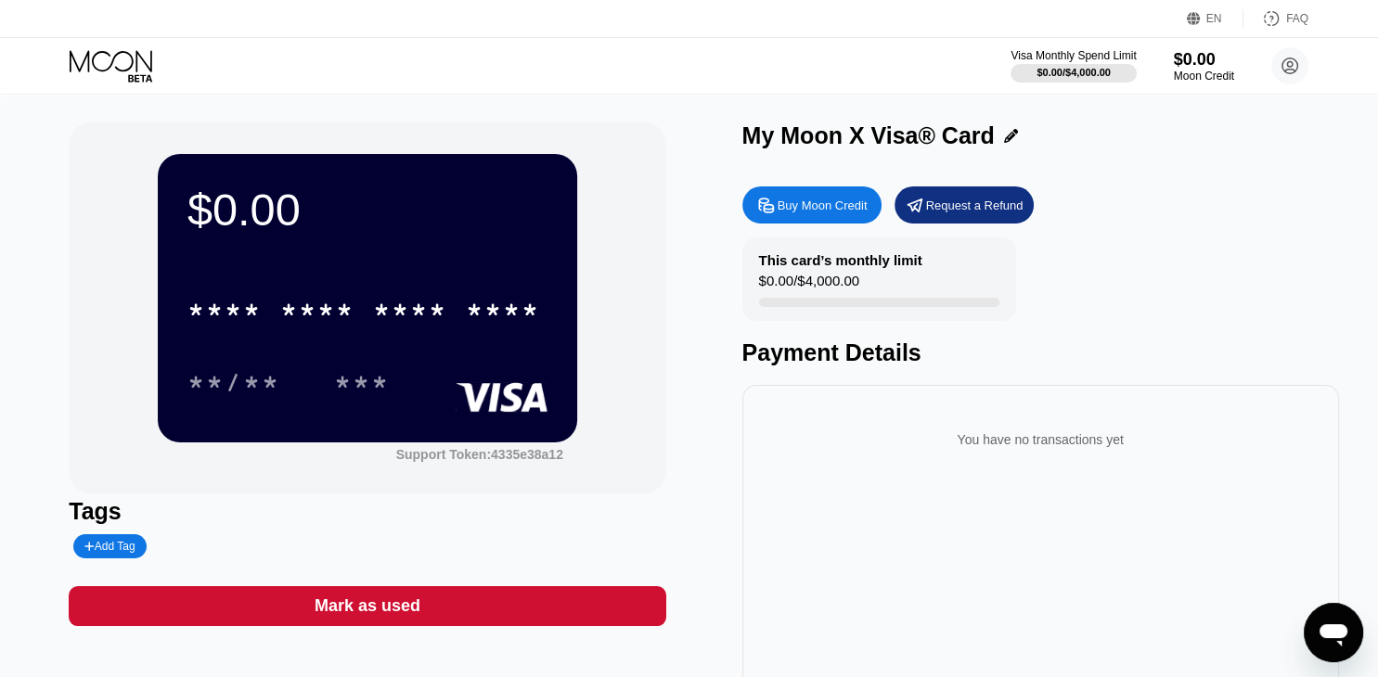
click at [804, 199] on div "Buy Moon Credit" at bounding box center [811, 204] width 139 height 37
type input "0"
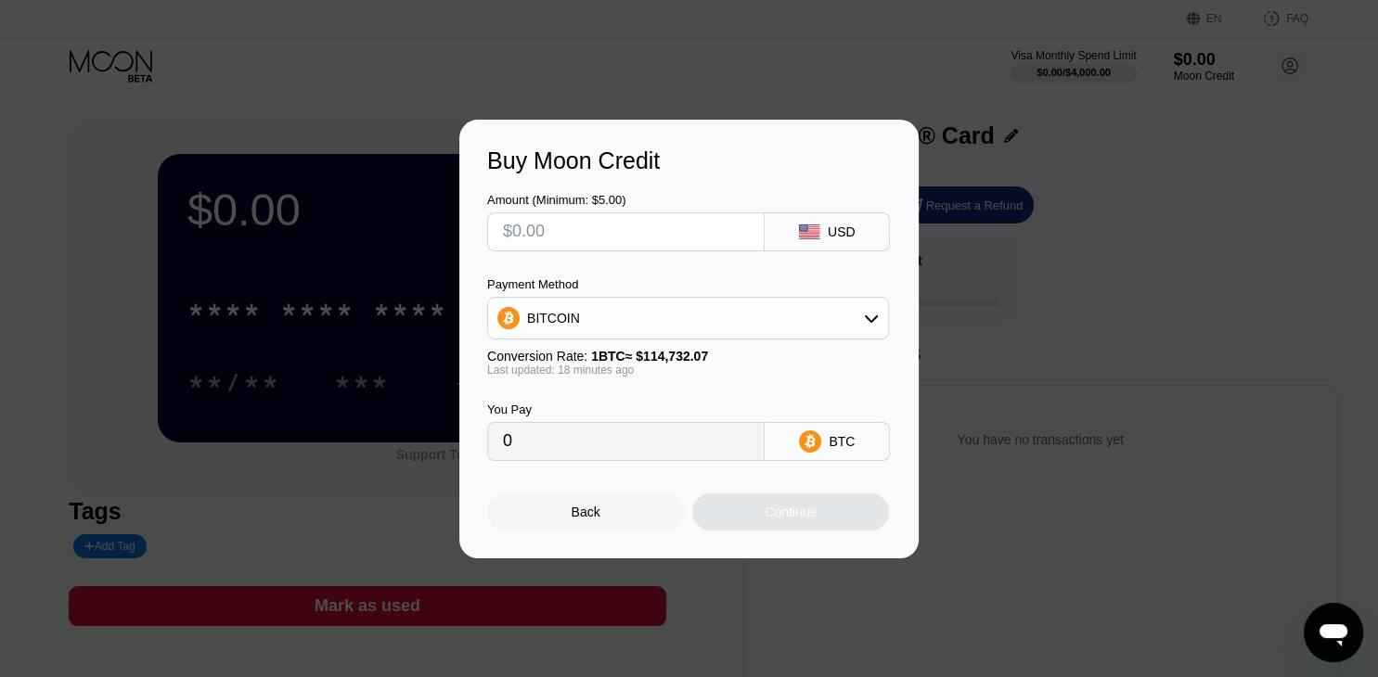
click at [625, 245] on input "text" at bounding box center [626, 231] width 246 height 37
type input "$1"
type input "0.00000872"
type input "$18"
type input "0.00015689"
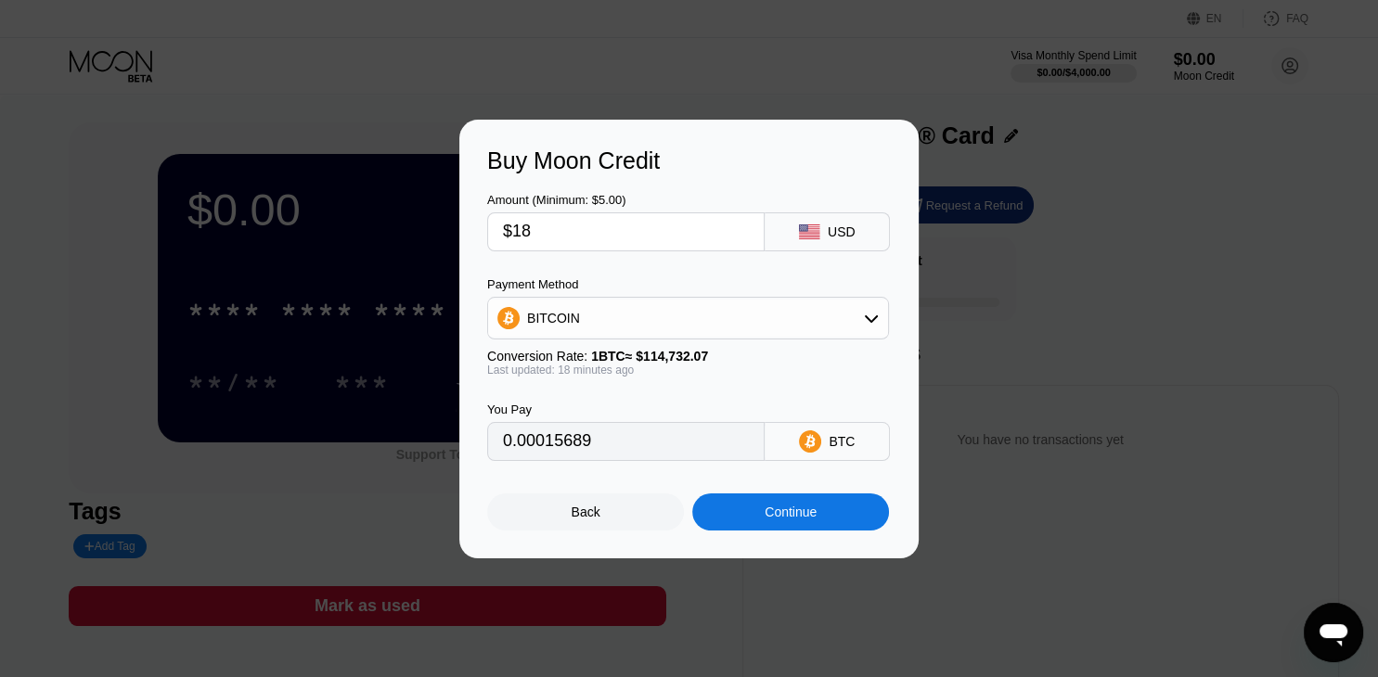
type input "$187"
type input "0.00162989"
type input "$1878"
type input "0.01636678"
type input "$1878.6"
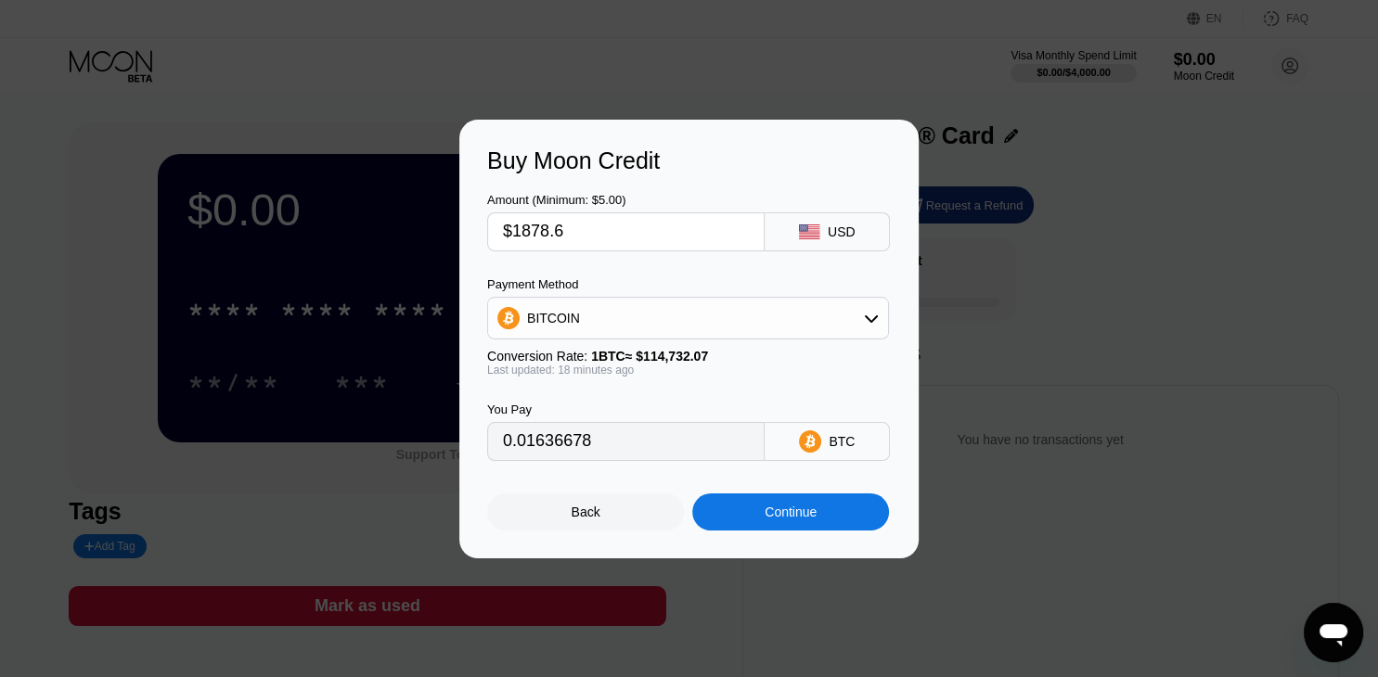
type input "0.01637201"
type input "$1878.60"
click at [705, 321] on div "BITCOIN" at bounding box center [688, 318] width 400 height 37
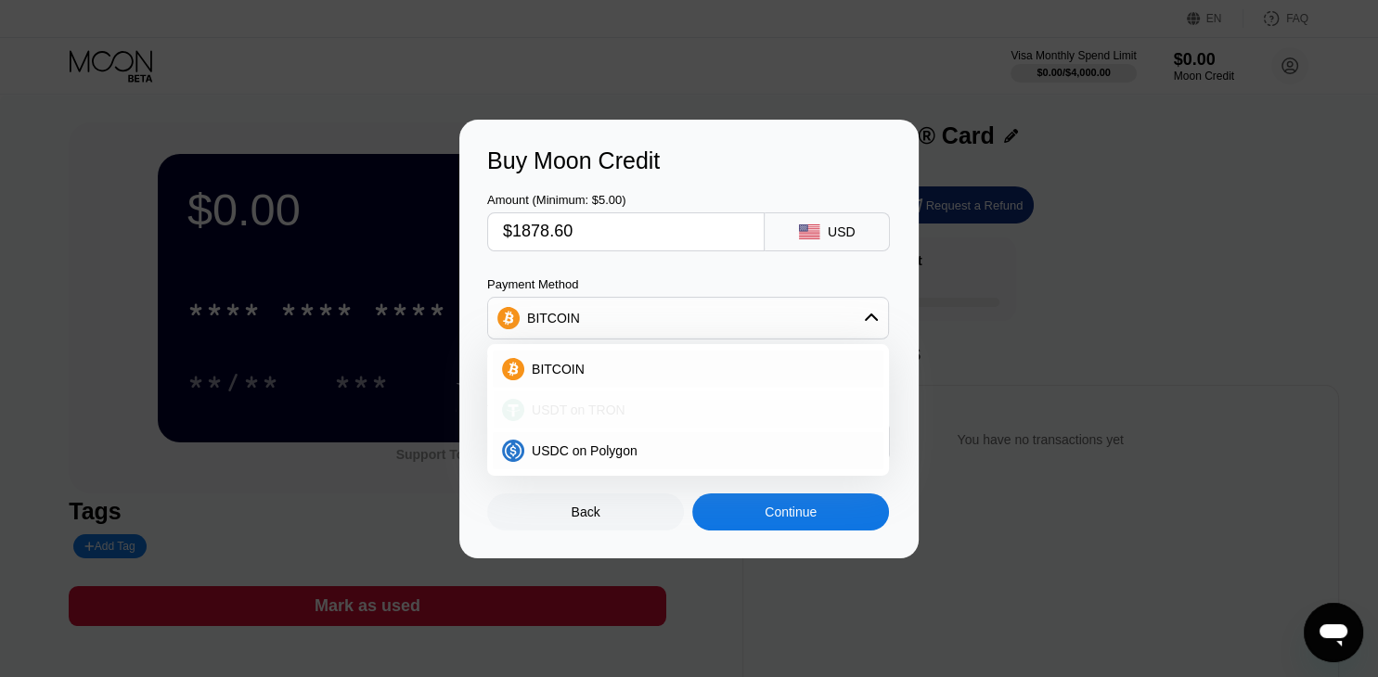
click at [605, 405] on span "USDT on TRON" at bounding box center [579, 410] width 94 height 15
type input "1897.58"
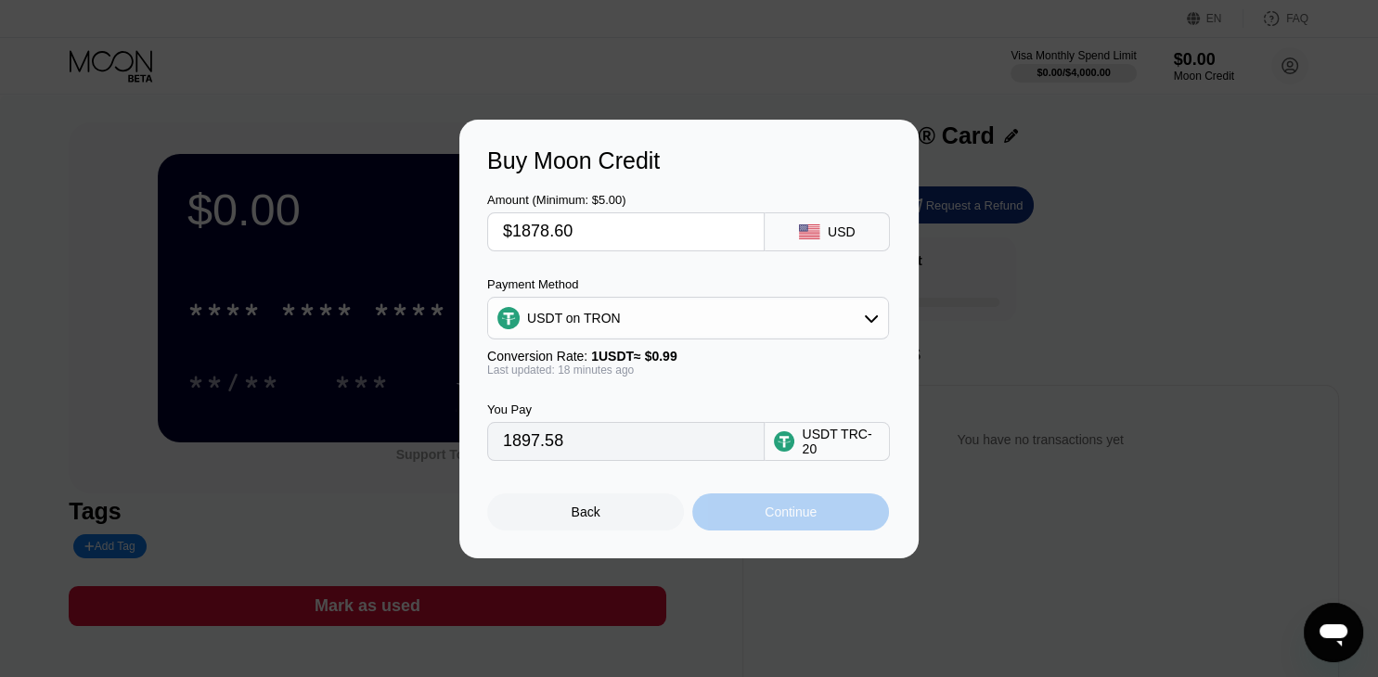
click at [792, 519] on div "Continue" at bounding box center [790, 512] width 52 height 15
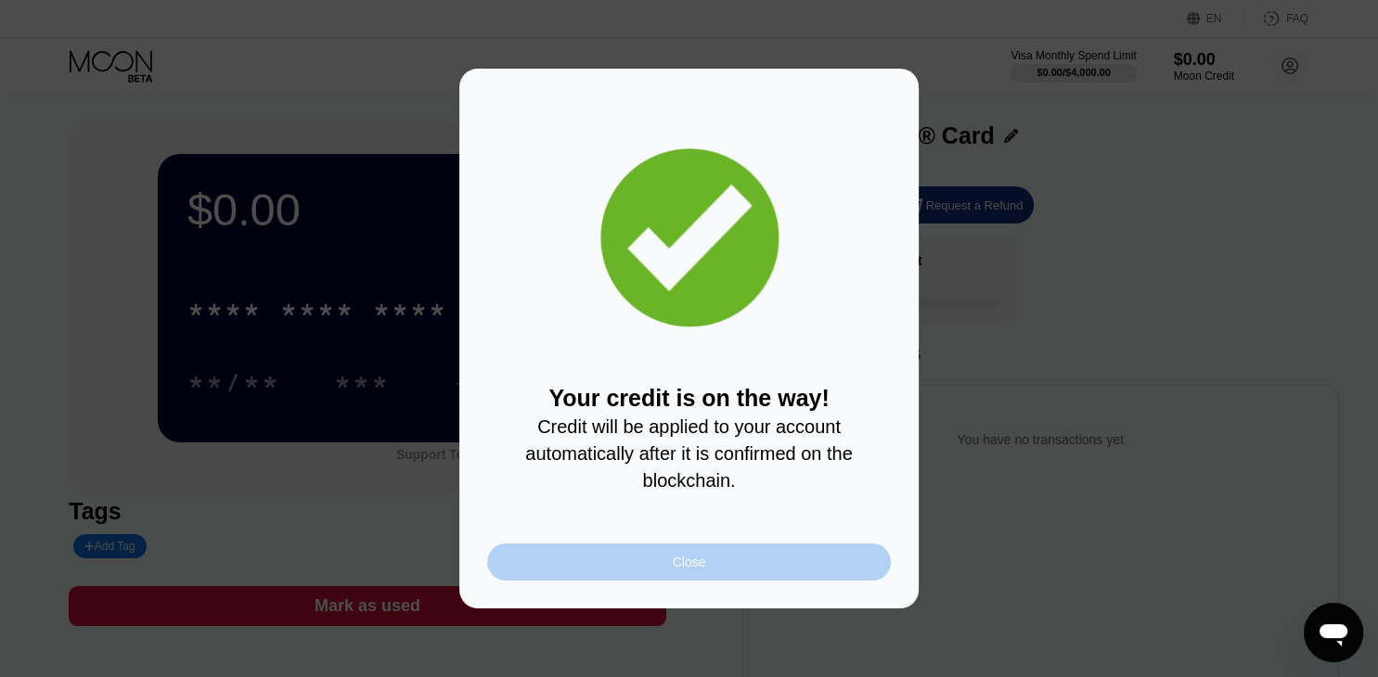
click at [721, 559] on div "Close" at bounding box center [689, 562] width 404 height 37
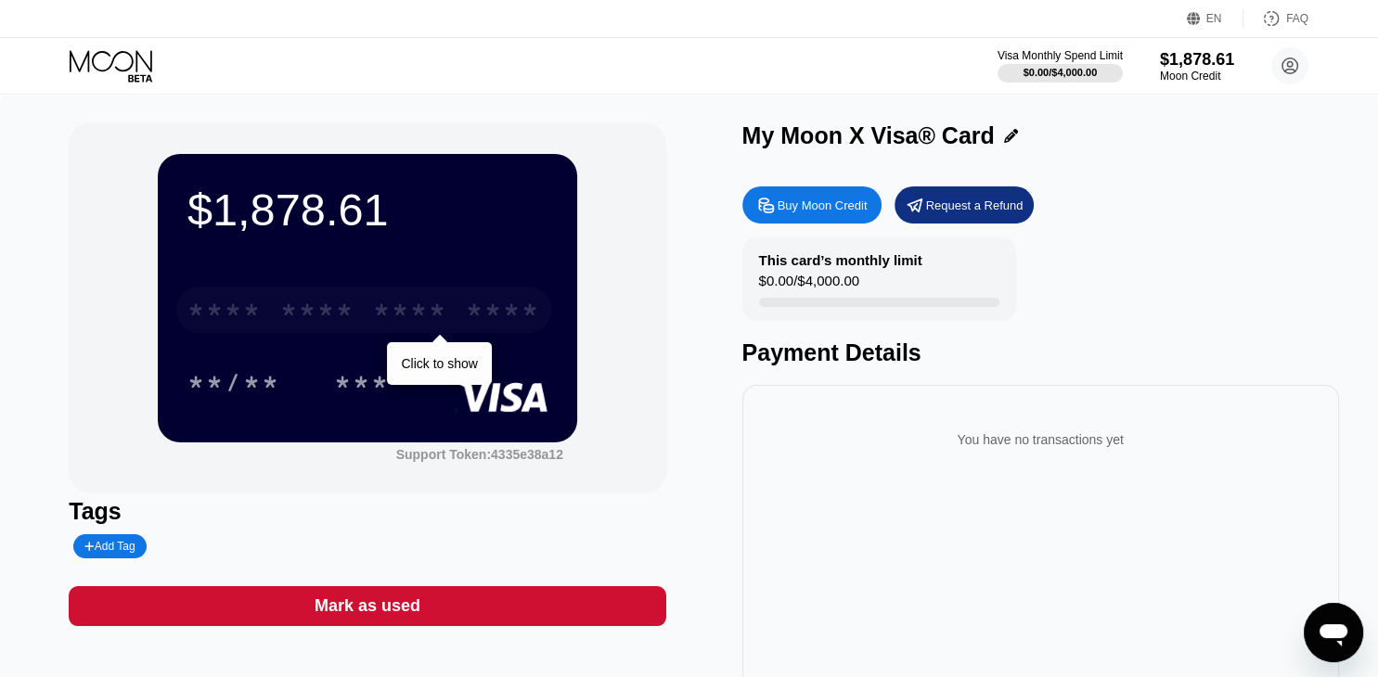
click at [412, 306] on div "* * * *" at bounding box center [410, 313] width 74 height 30
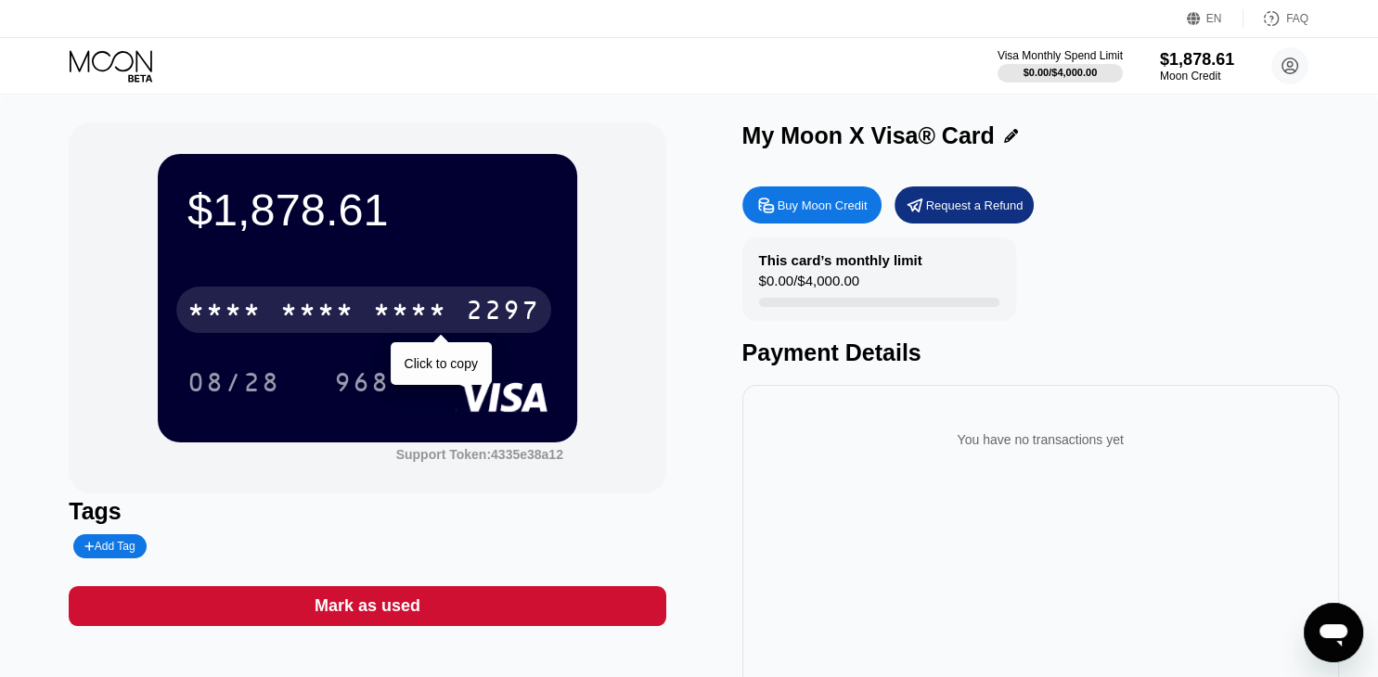
click at [412, 306] on div "* * * *" at bounding box center [410, 313] width 74 height 30
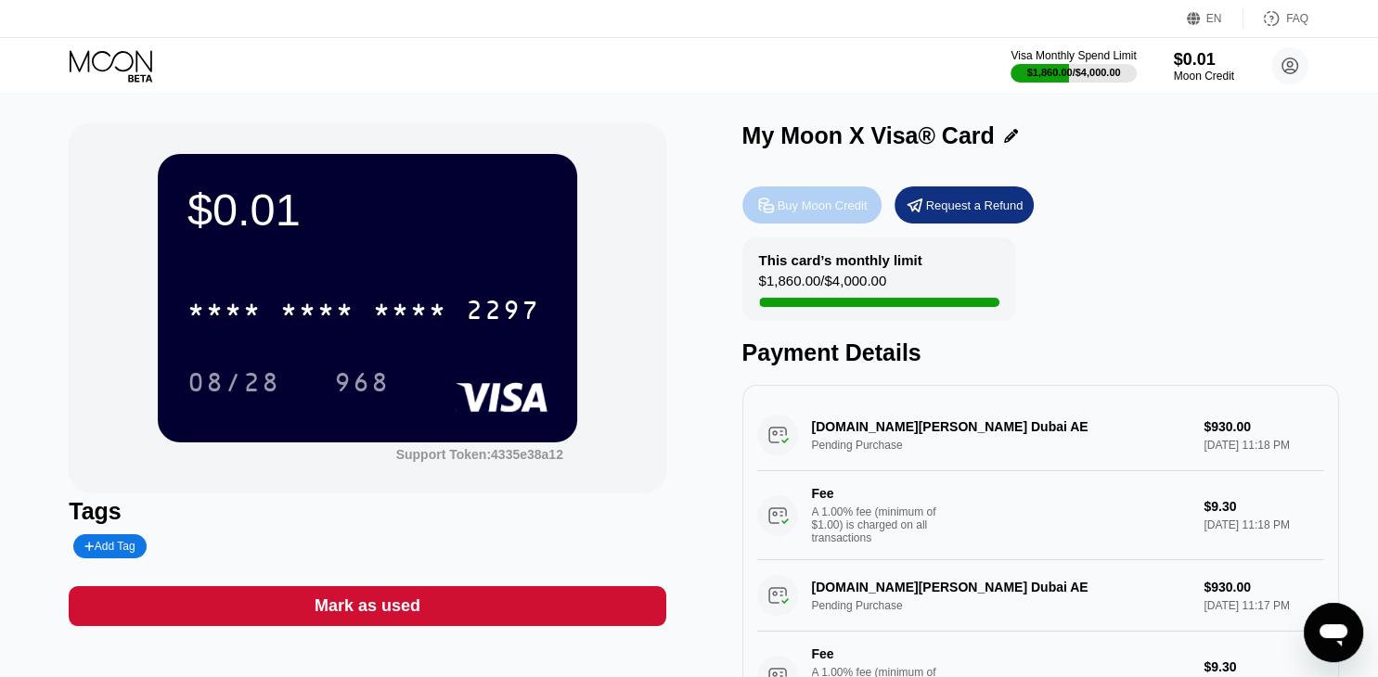
click at [781, 219] on div "Buy Moon Credit" at bounding box center [811, 204] width 139 height 37
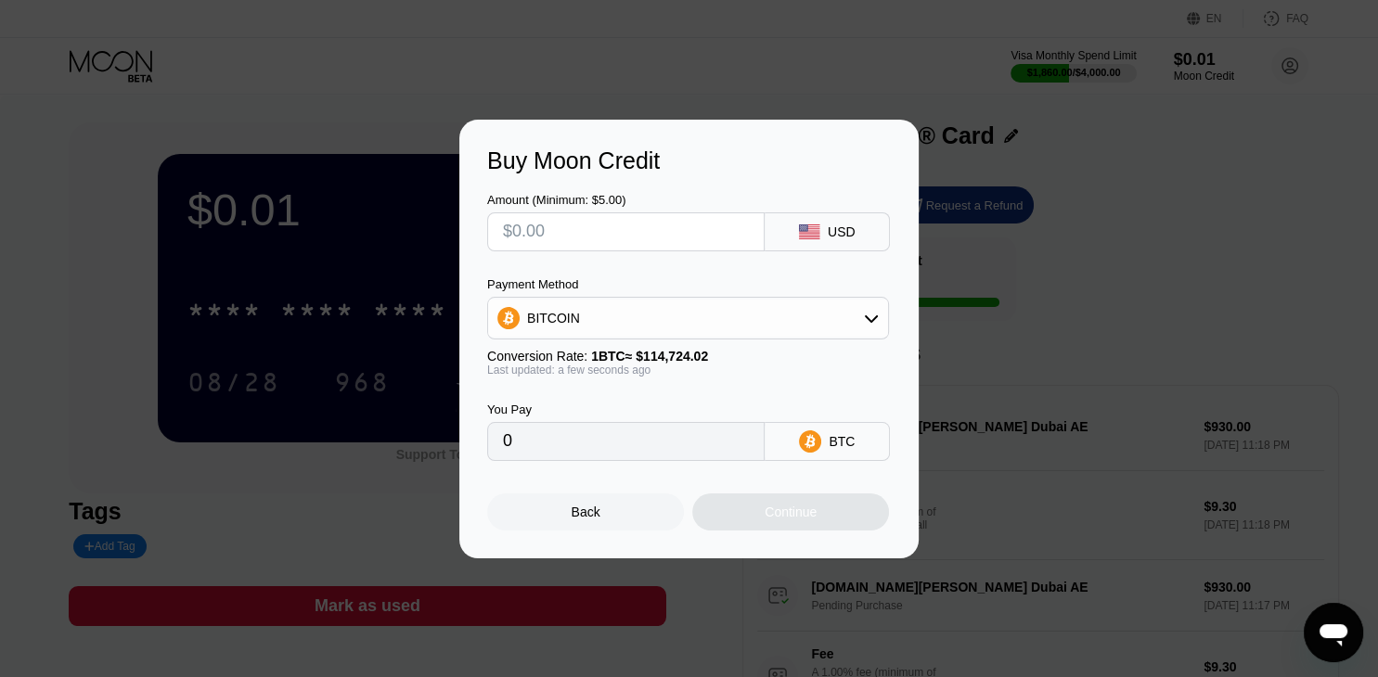
click at [580, 245] on input "text" at bounding box center [626, 231] width 246 height 37
type input "$1"
type input "0.00000872"
type input "$18"
type input "0.00015690"
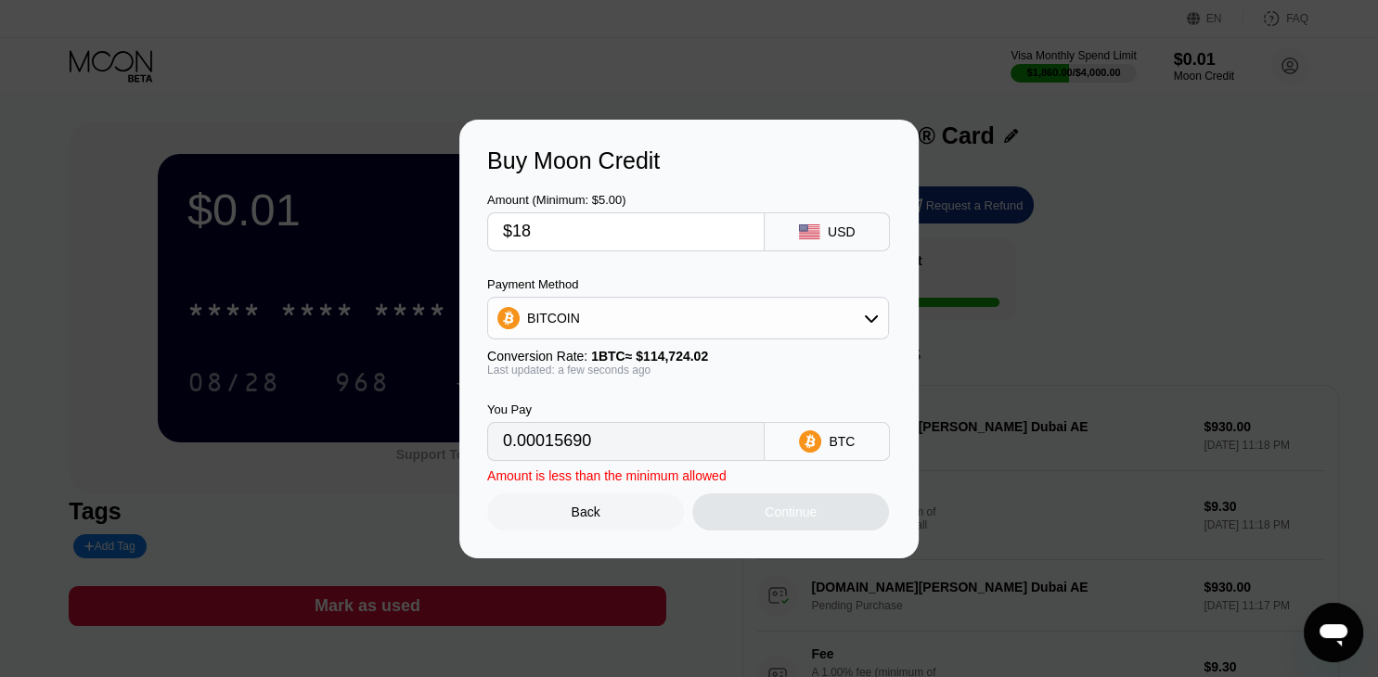
type input "$187"
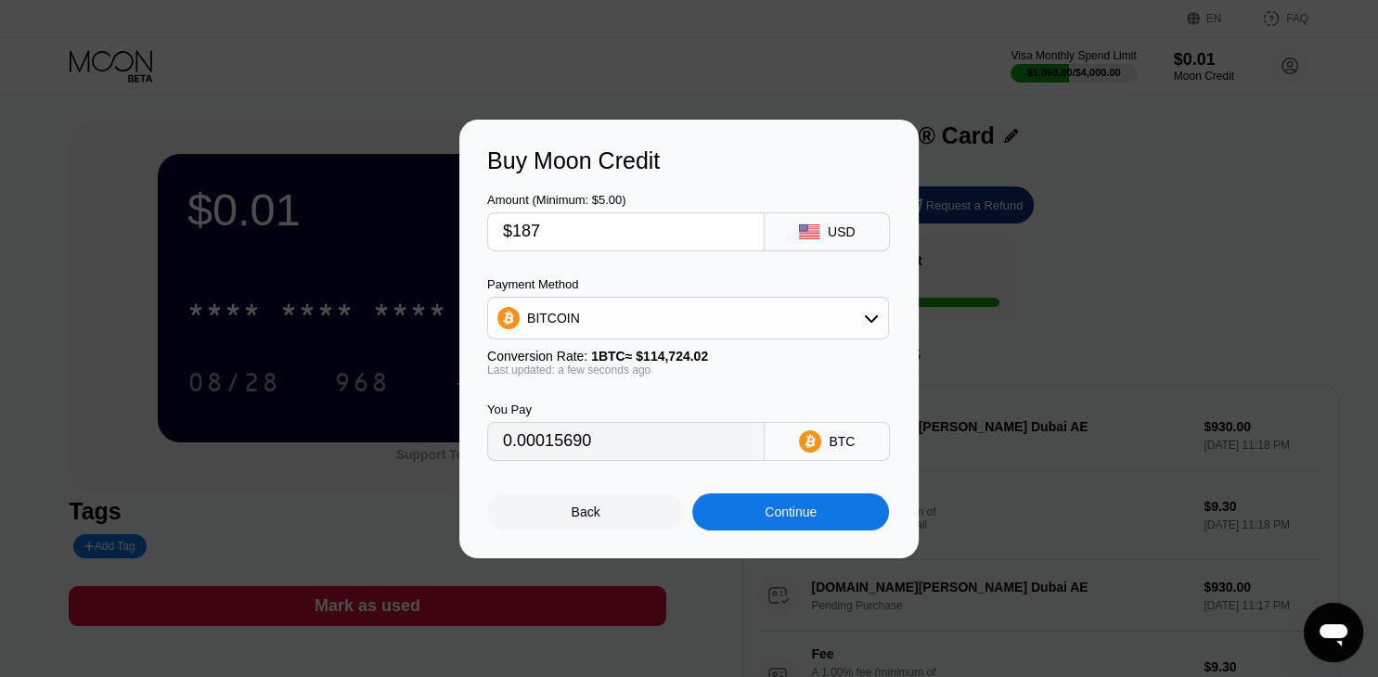
type input "0.00163000"
type input "$1878"
type input "0.01636972"
type input "$1878.5"
type input "0.01637408"
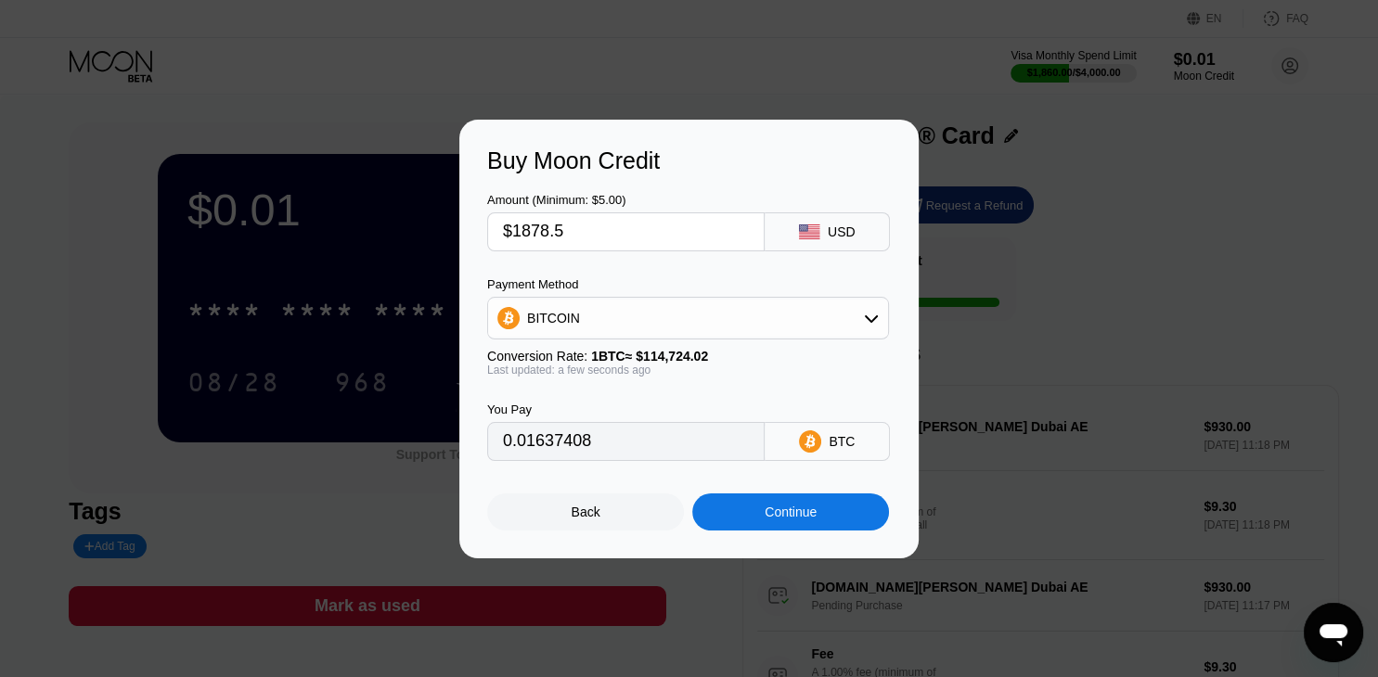
type input "$1878.58"
type input "0.01637478"
type input "$1878.5"
type input "0.01637408"
type input "$1878."
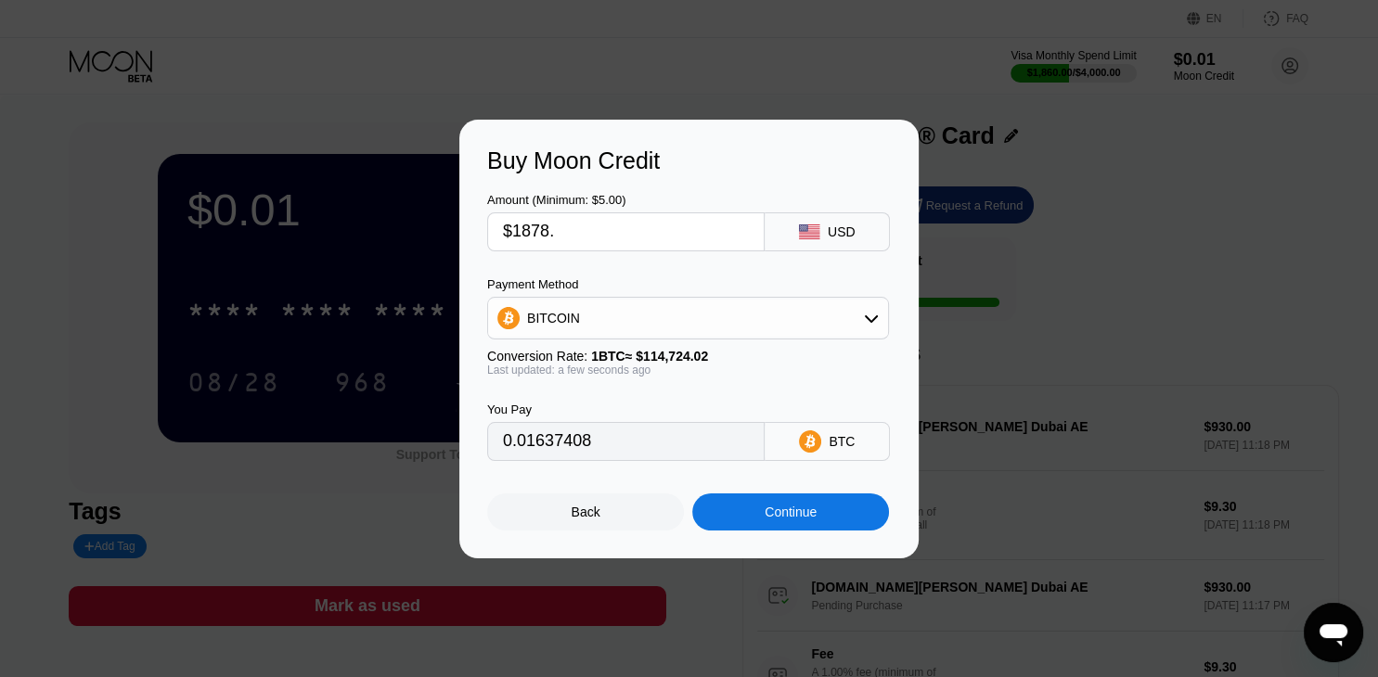
type input "0.01636972"
type input "$1878.6"
type input "0.01637495"
type input "$1878.60"
click at [709, 332] on div "BITCOIN" at bounding box center [688, 318] width 400 height 37
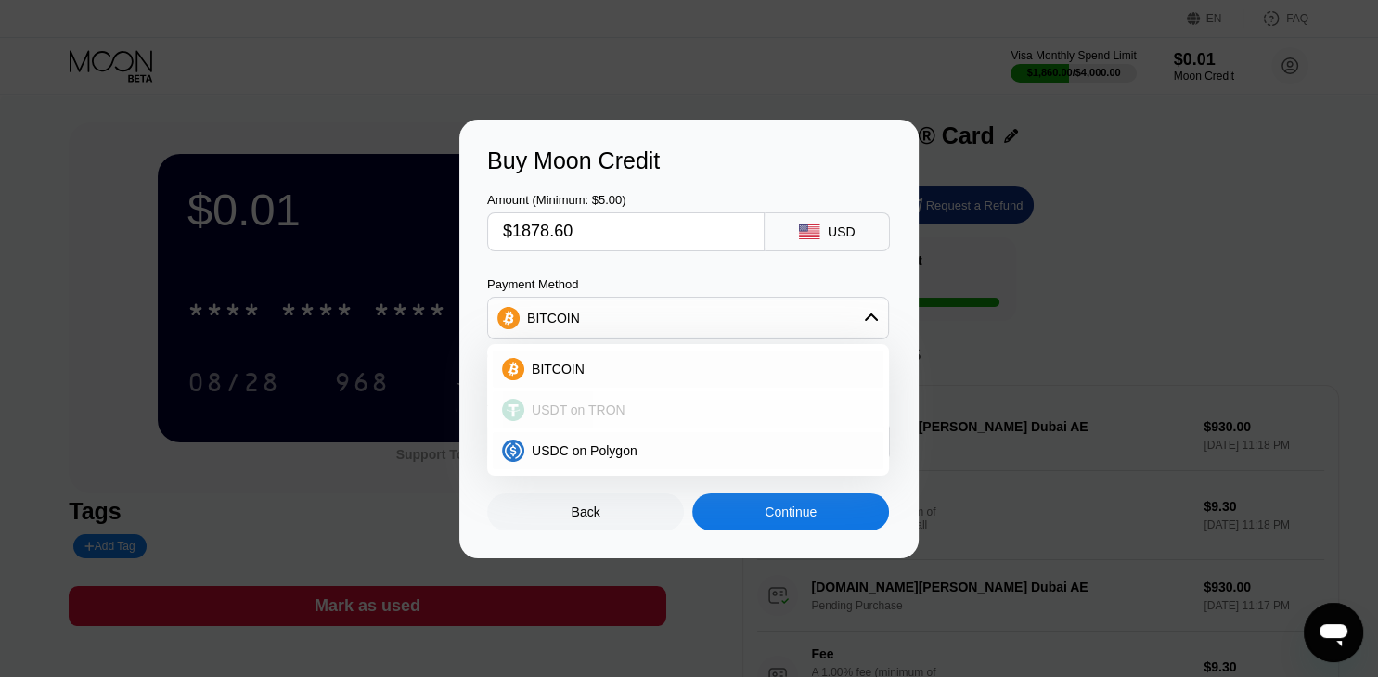
click at [648, 403] on div "USDT on TRON" at bounding box center [699, 410] width 350 height 15
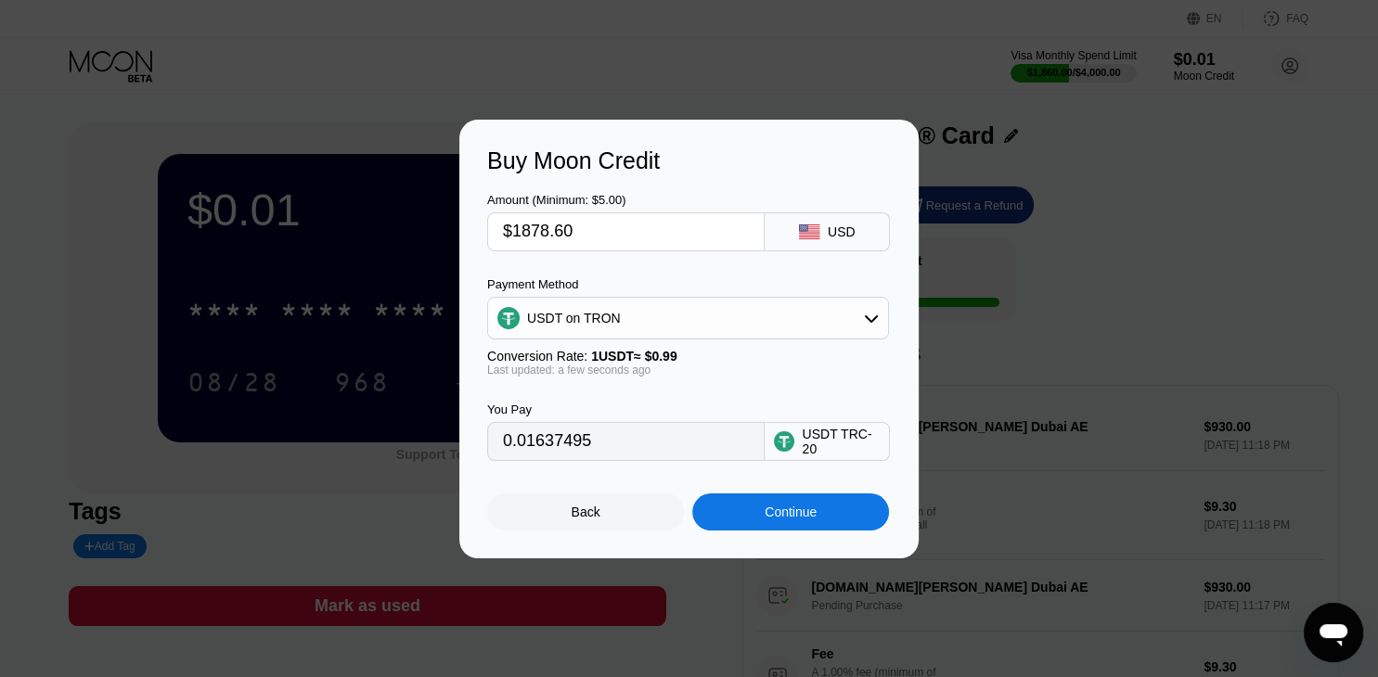
type input "1897.58"
click at [773, 519] on div "Continue" at bounding box center [790, 512] width 52 height 15
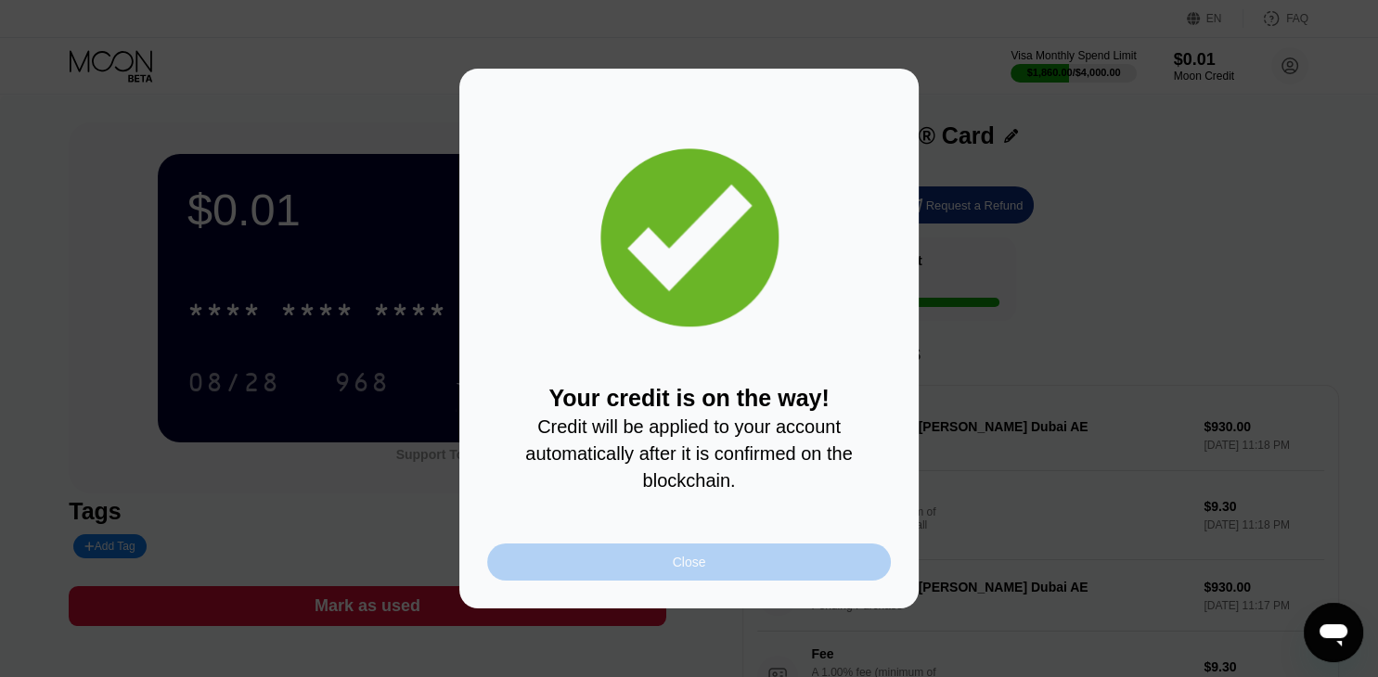
click at [578, 573] on div "Close" at bounding box center [689, 562] width 404 height 37
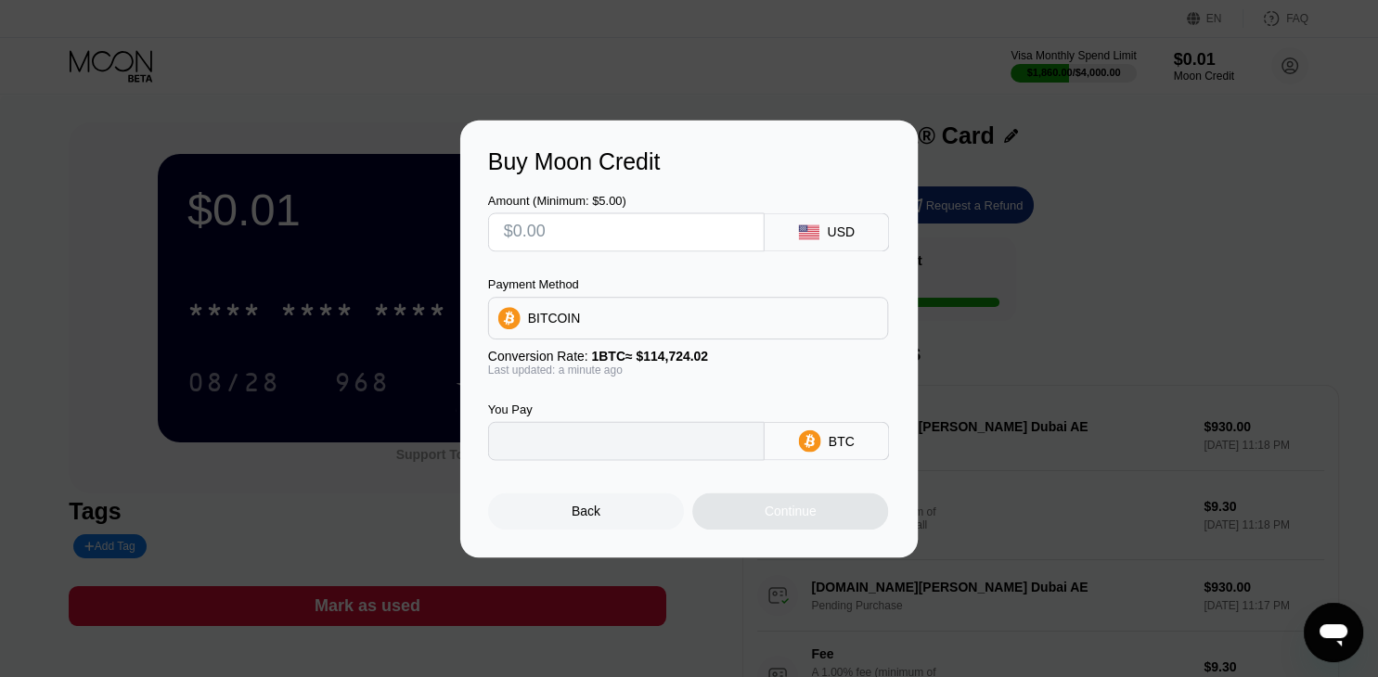
type input "0"
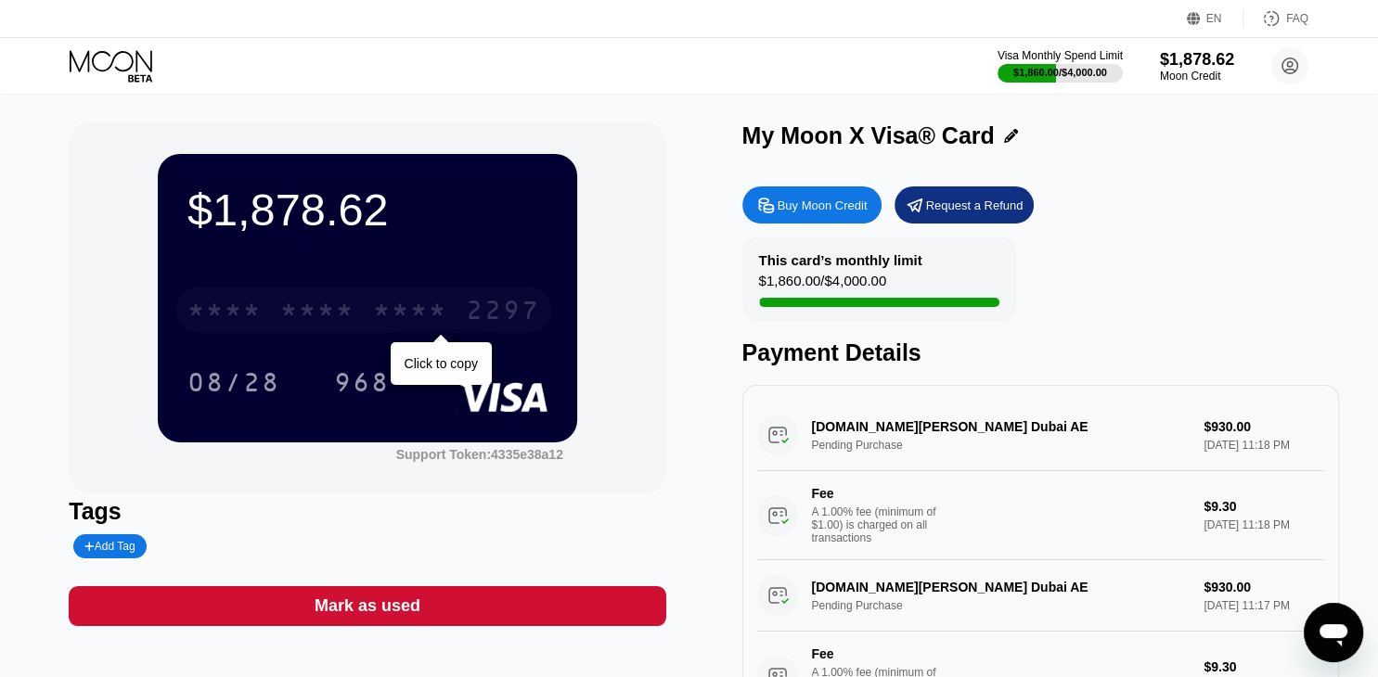
click at [347, 298] on div "* * * * * * * * * * * * 2297" at bounding box center [363, 310] width 375 height 46
